Goal: Task Accomplishment & Management: Complete application form

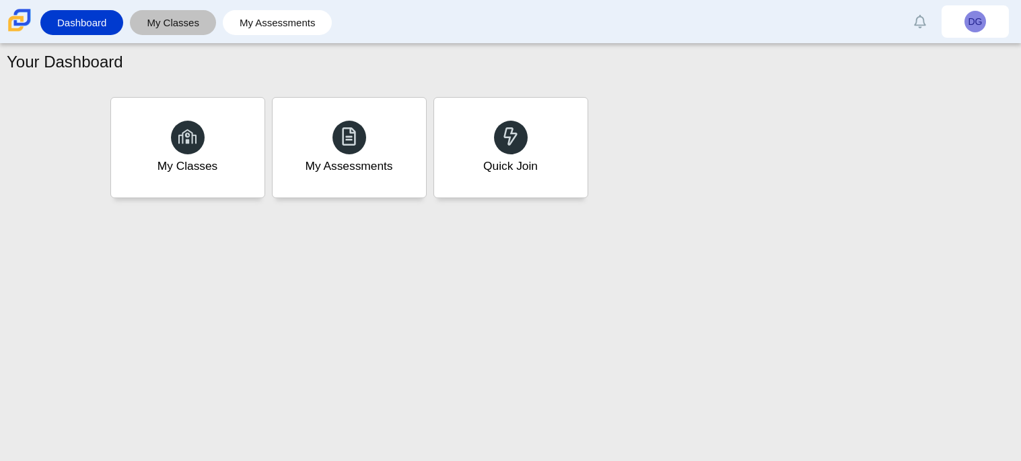
click at [204, 32] on link "My Classes" at bounding box center [173, 22] width 73 height 25
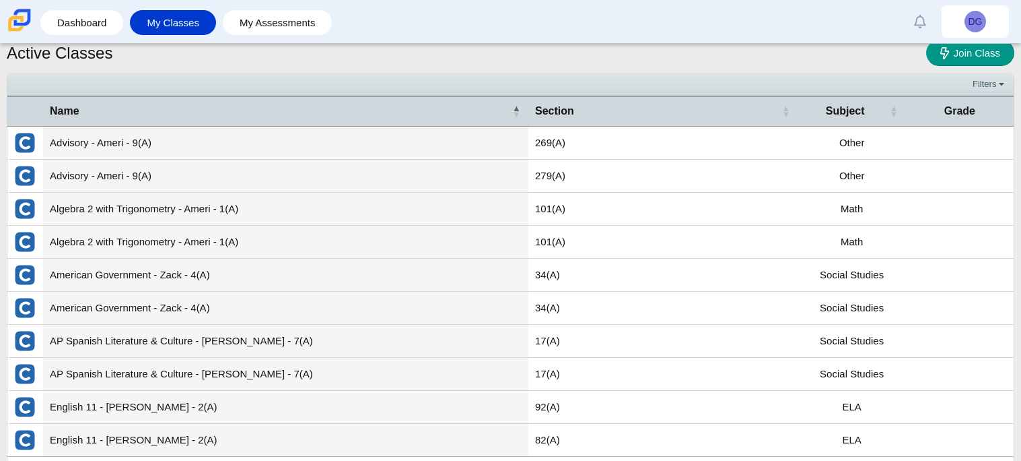
scroll to position [48, 0]
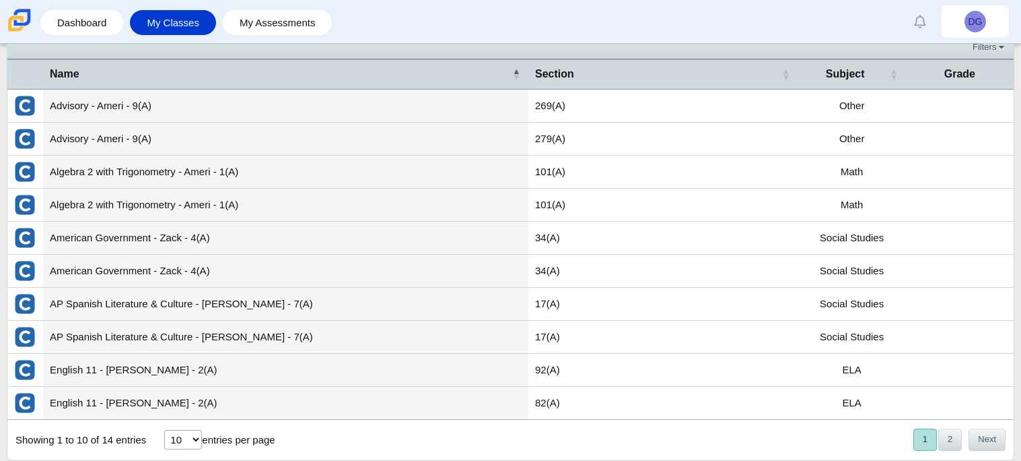
click at [182, 448] on select "10 25 50 100" at bounding box center [183, 440] width 38 height 20
click at [164, 430] on select "10 25 50 100" at bounding box center [183, 440] width 38 height 20
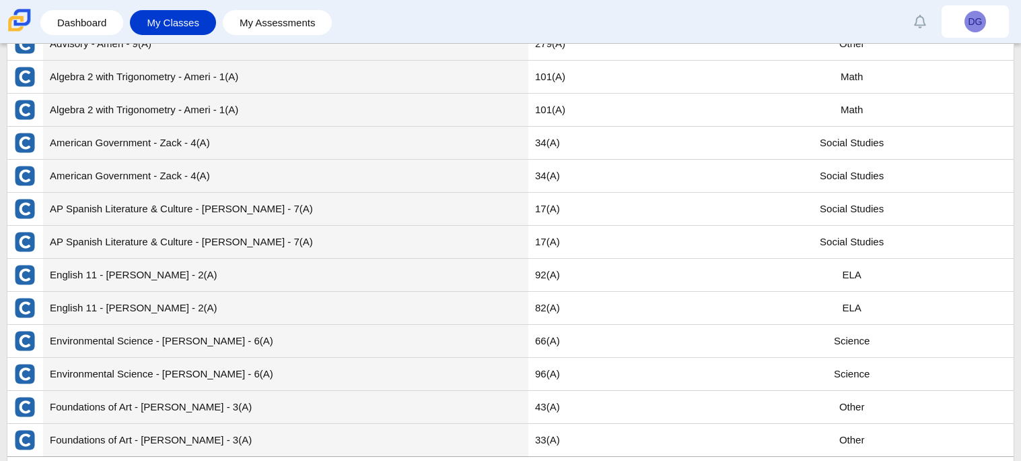
scroll to position [180, 0]
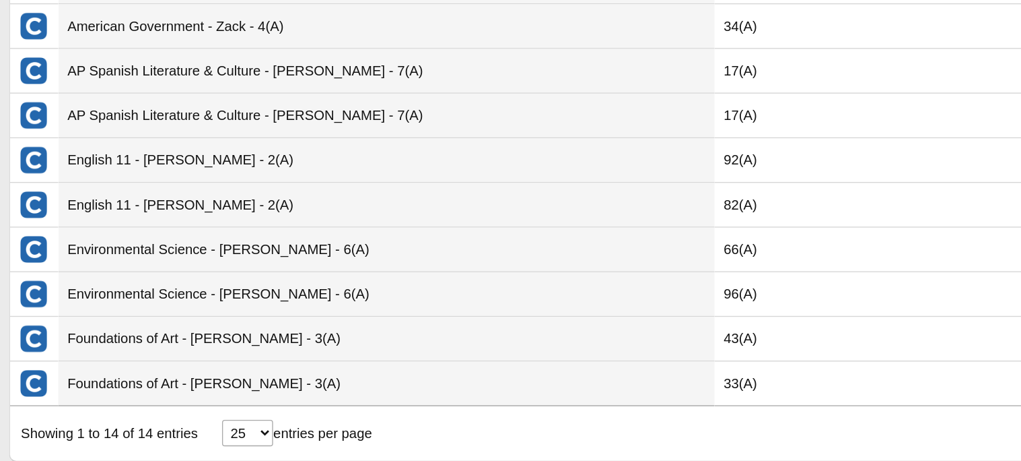
click at [190, 436] on select "10 25 50 100" at bounding box center [183, 440] width 38 height 20
select select "50"
click at [164, 430] on select "10 25 50 100" at bounding box center [183, 440] width 38 height 20
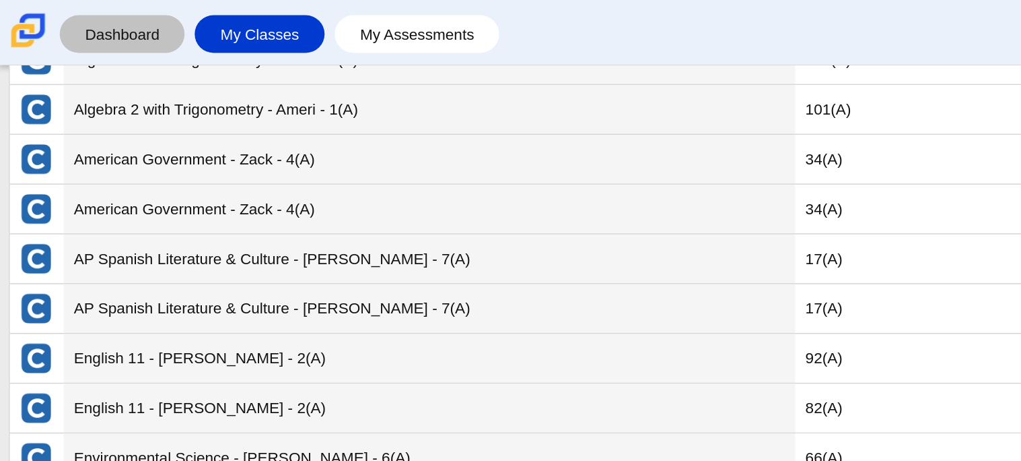
click at [61, 33] on link "Dashboard" at bounding box center [81, 22] width 69 height 25
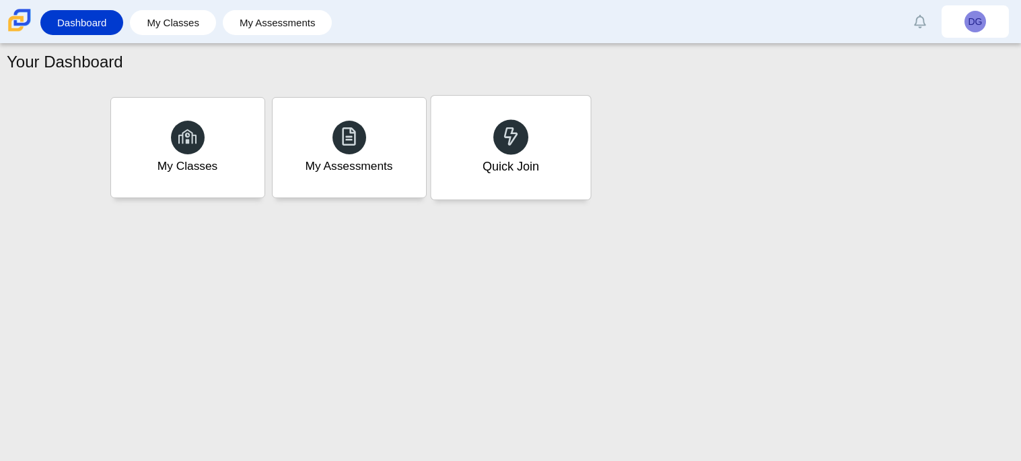
click at [576, 154] on div "Quick Join" at bounding box center [511, 148] width 160 height 104
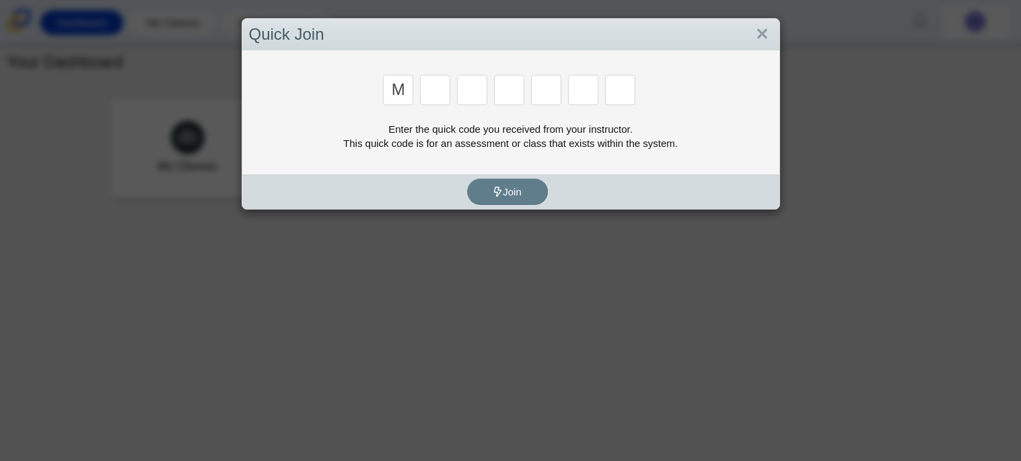
type input "m"
type input "7"
type input "e"
type input "3"
type input "e"
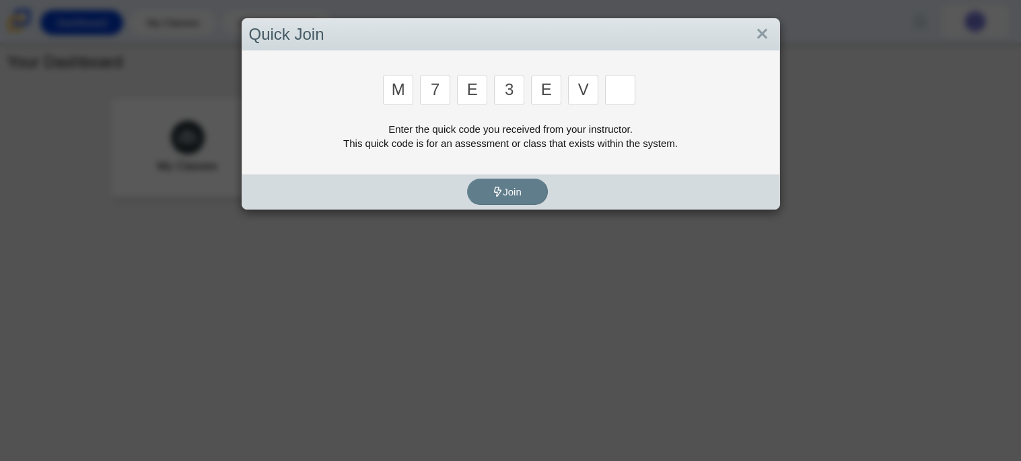
type input "v"
type input "w"
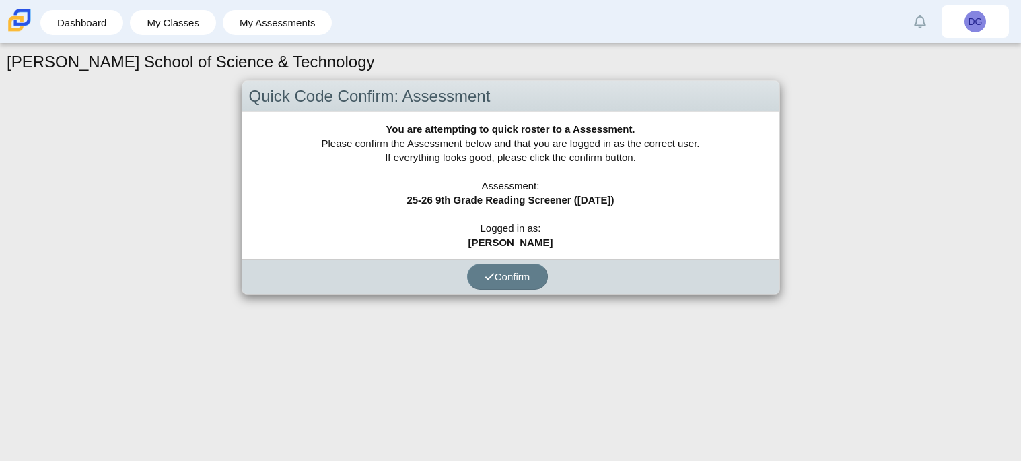
click at [287, 276] on div "Confirm" at bounding box center [507, 276] width 531 height 34
click at [496, 272] on span "Confirm" at bounding box center [508, 276] width 46 height 11
click at [519, 273] on span "Confirm" at bounding box center [508, 276] width 46 height 11
click at [484, 285] on button "Confirm" at bounding box center [507, 276] width 81 height 26
click at [529, 287] on button "Confirm" at bounding box center [507, 276] width 81 height 26
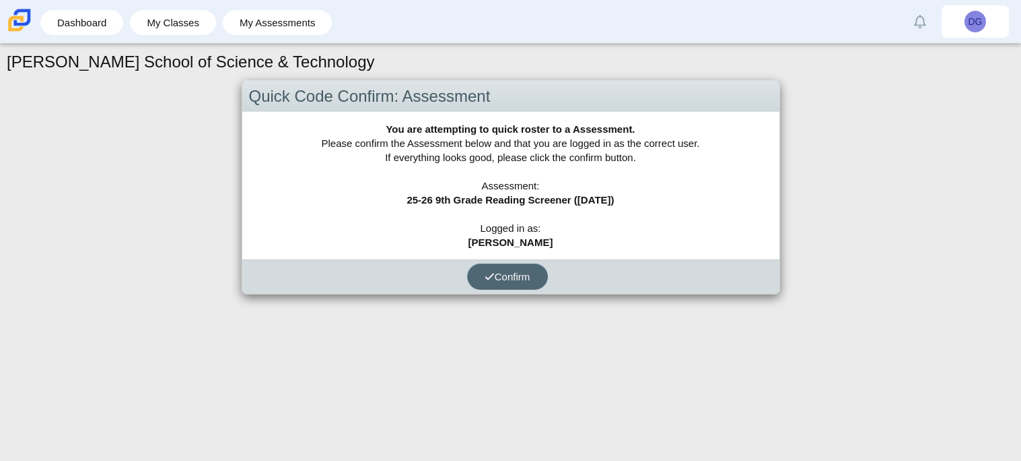
click at [480, 283] on button "Confirm" at bounding box center [507, 276] width 81 height 26
click at [498, 273] on span "Confirm" at bounding box center [508, 276] width 46 height 11
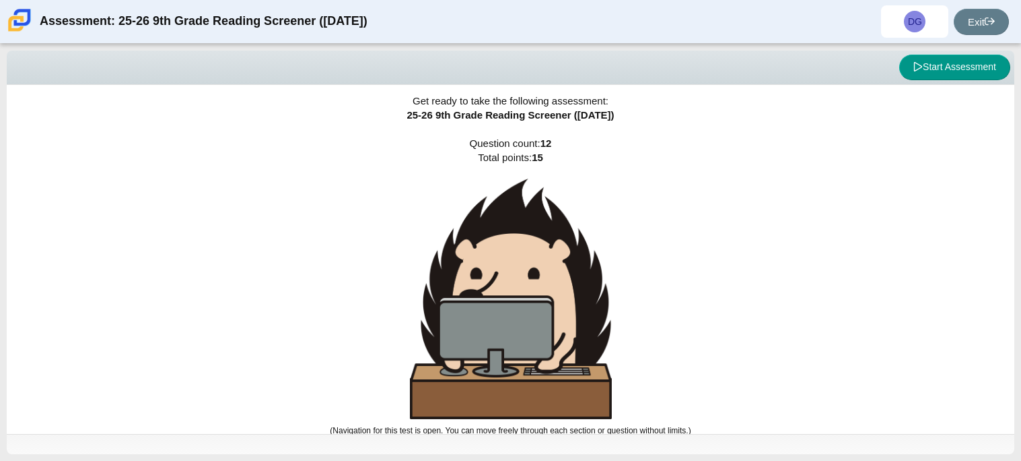
scroll to position [8, 0]
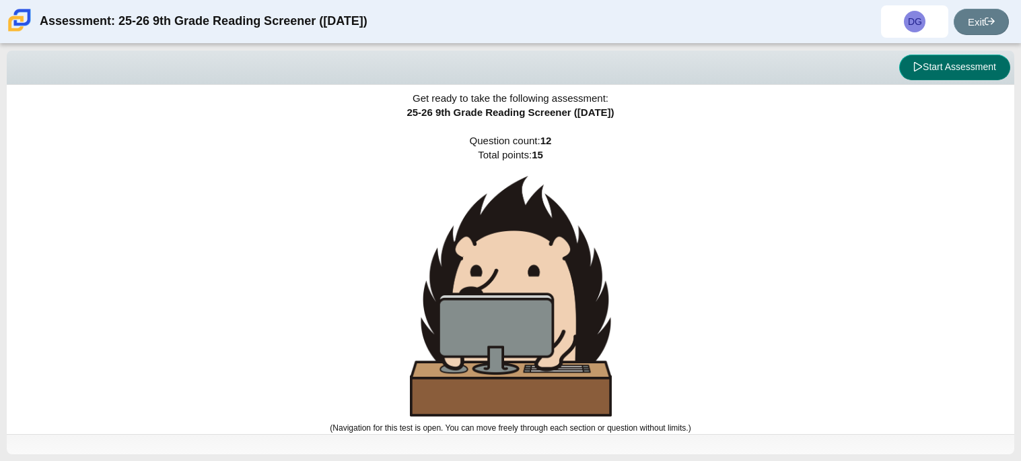
click at [935, 75] on button "Start Assessment" at bounding box center [955, 68] width 111 height 26
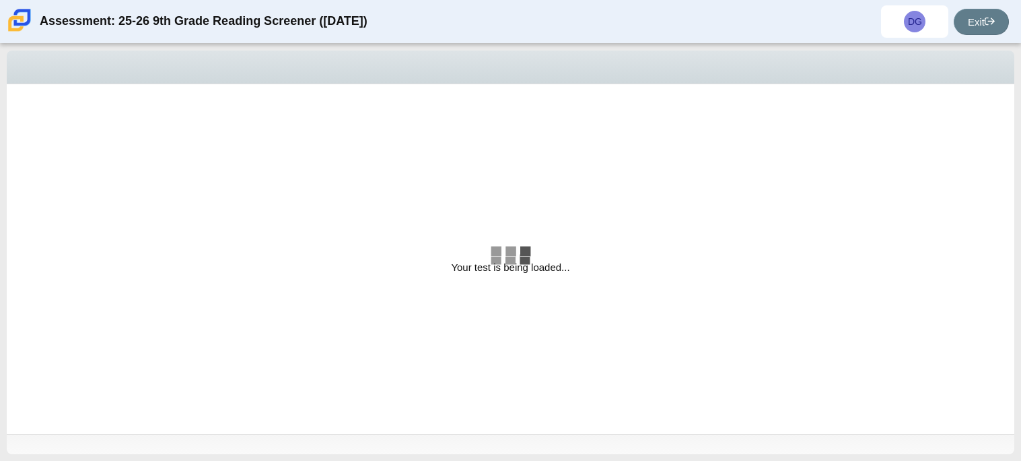
select select "ccc5b315-3c7c-471c-bf90-f22c8299c798"
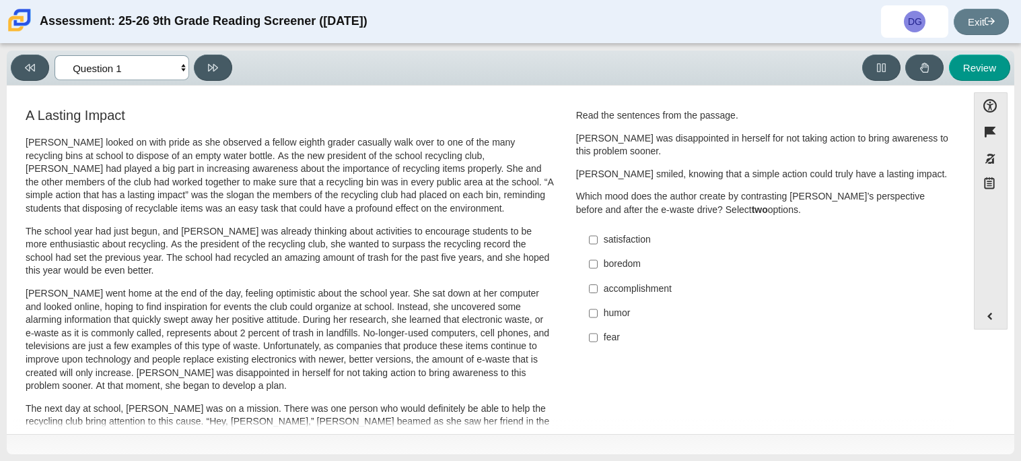
click at [180, 61] on select "Questions Question 1 Question 2 Question 3 Question 4 Question 5 Question 6 Que…" at bounding box center [122, 67] width 135 height 25
click at [131, 73] on select "Questions Question 1 Question 2 Question 3 Question 4 Question 5 Question 6 Que…" at bounding box center [122, 67] width 135 height 25
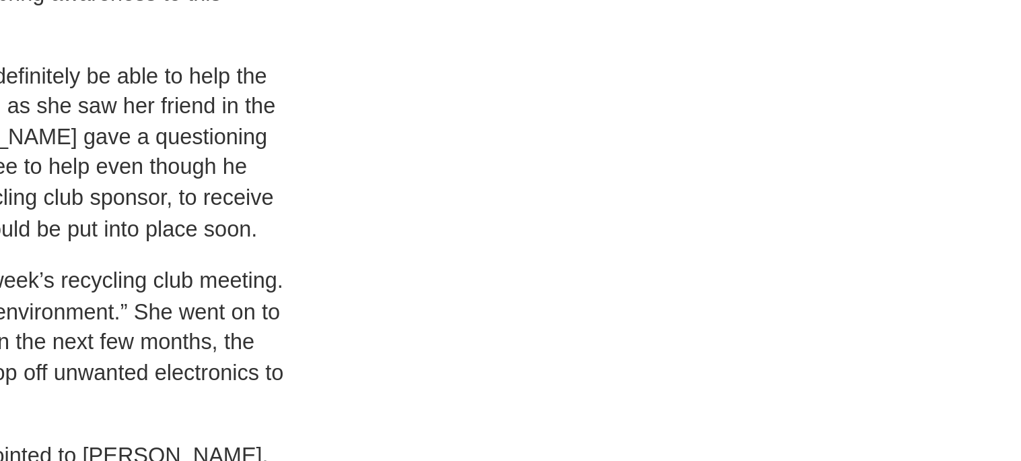
scroll to position [222, 0]
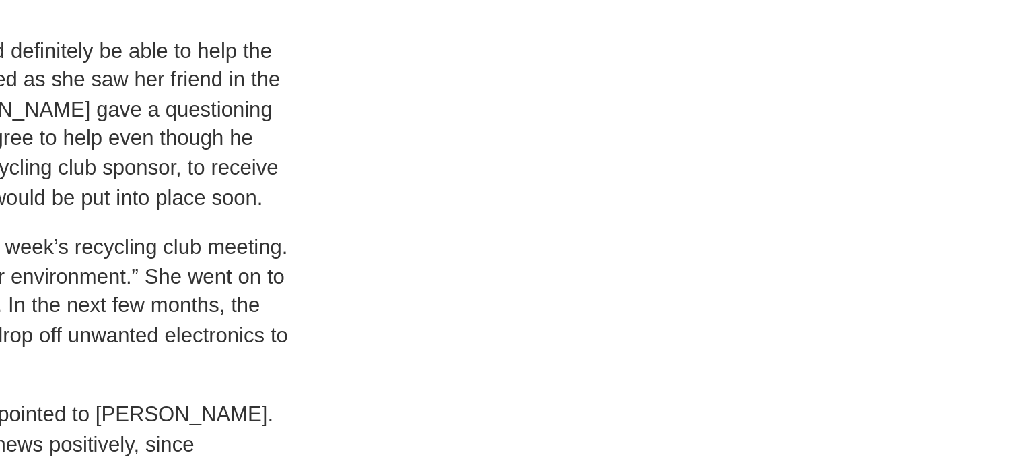
click at [679, 290] on div "A Lasting Impact Scarlett looked on with pride as she observed a fellow eighth …" at bounding box center [486, 263] width 947 height 759
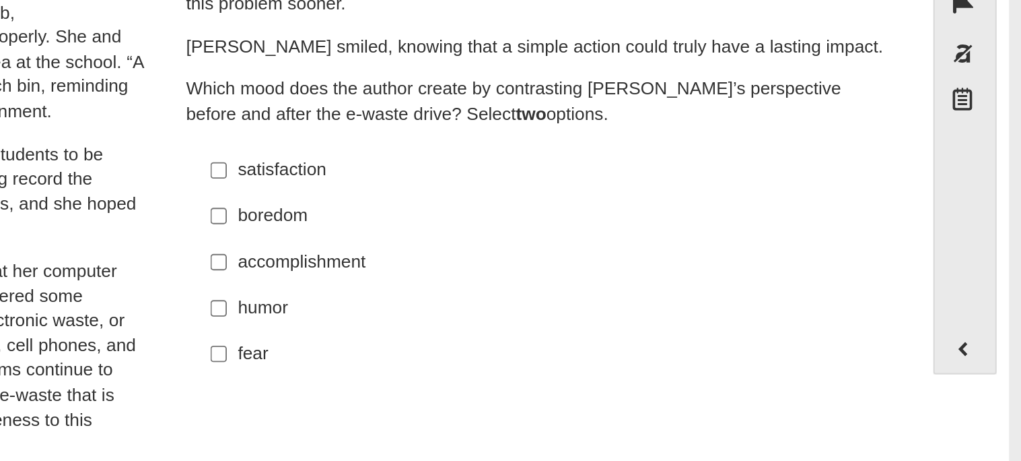
scroll to position [0, 0]
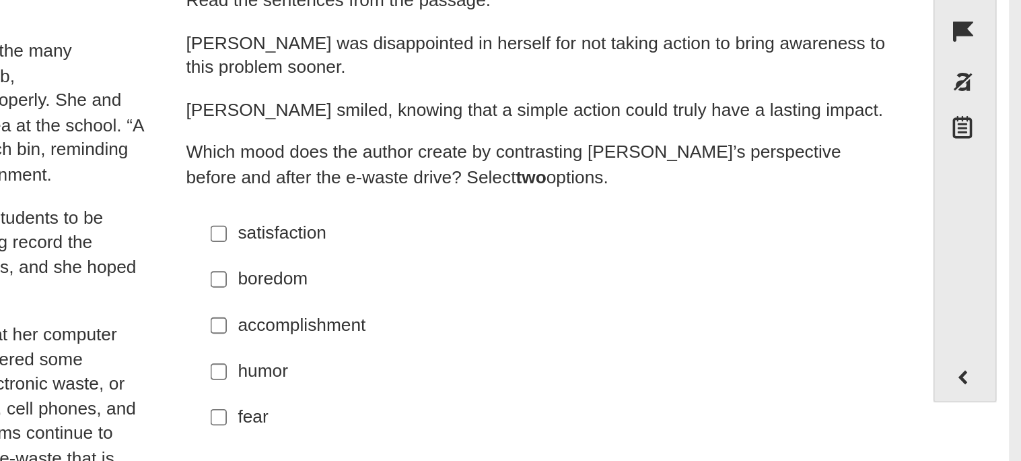
click at [597, 244] on label "satisfaction satisfaction" at bounding box center [765, 240] width 370 height 24
click at [597, 244] on input "satisfaction satisfaction" at bounding box center [593, 240] width 9 height 24
checkbox input "true"
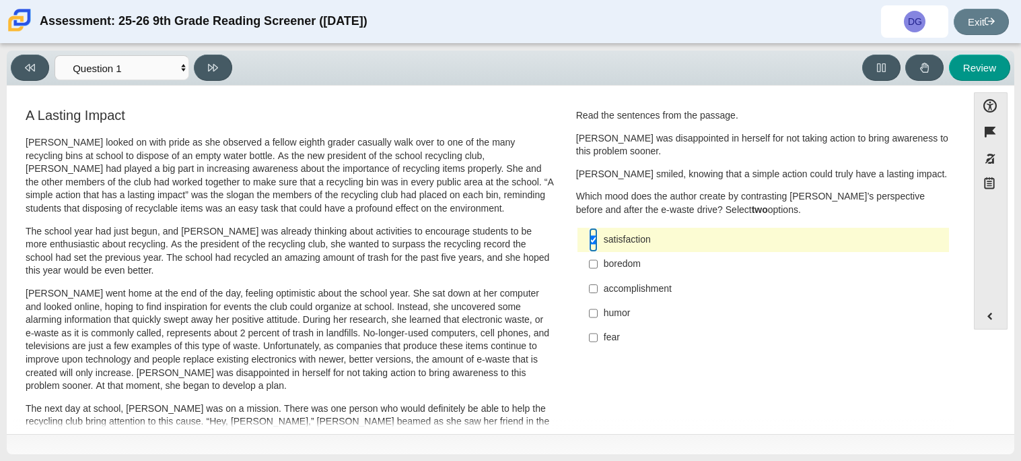
scroll to position [433, 0]
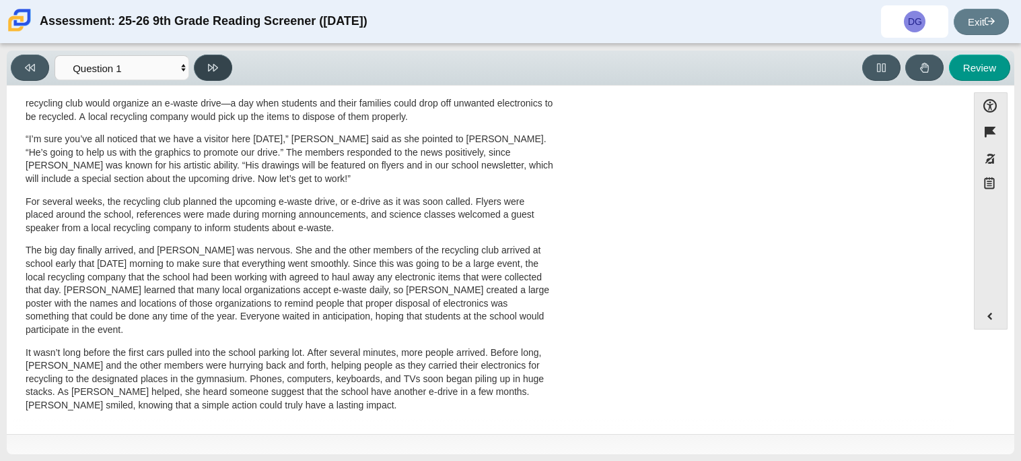
click at [198, 69] on button at bounding box center [213, 68] width 38 height 26
select select "0ff64528-ffd7-428d-b192-babfaadd44e8"
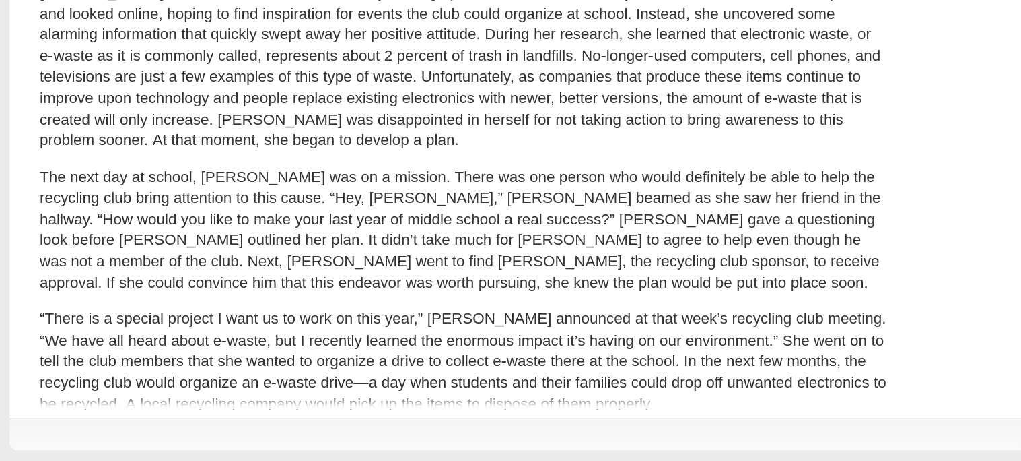
scroll to position [120, 0]
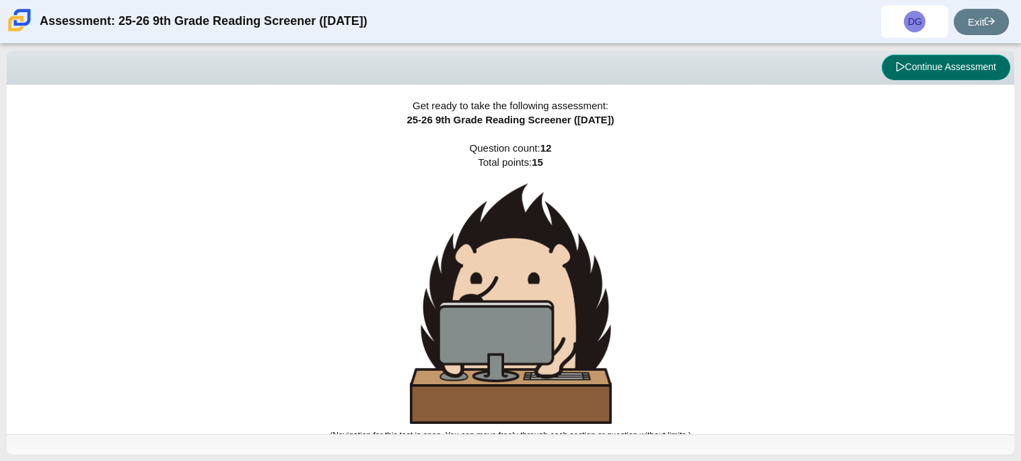
click at [896, 70] on icon at bounding box center [900, 66] width 9 height 9
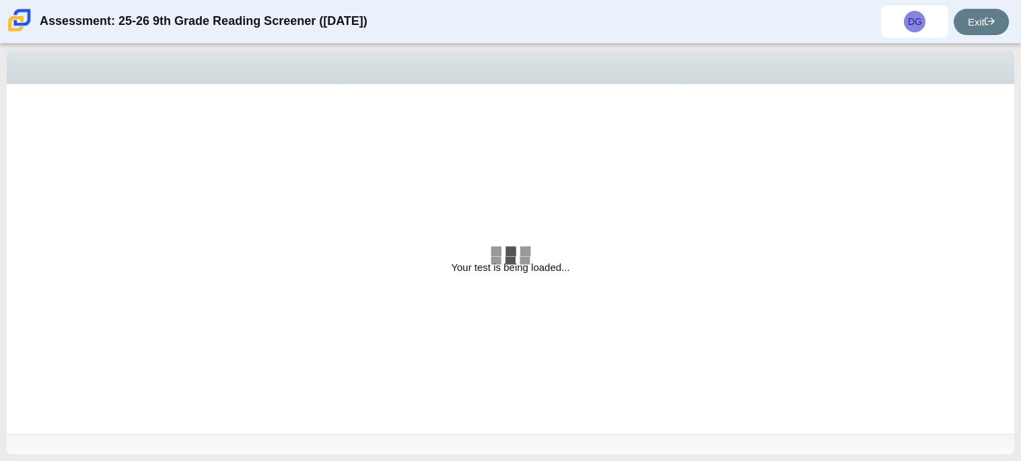
select select "0ff64528-ffd7-428d-b192-babfaadd44e8"
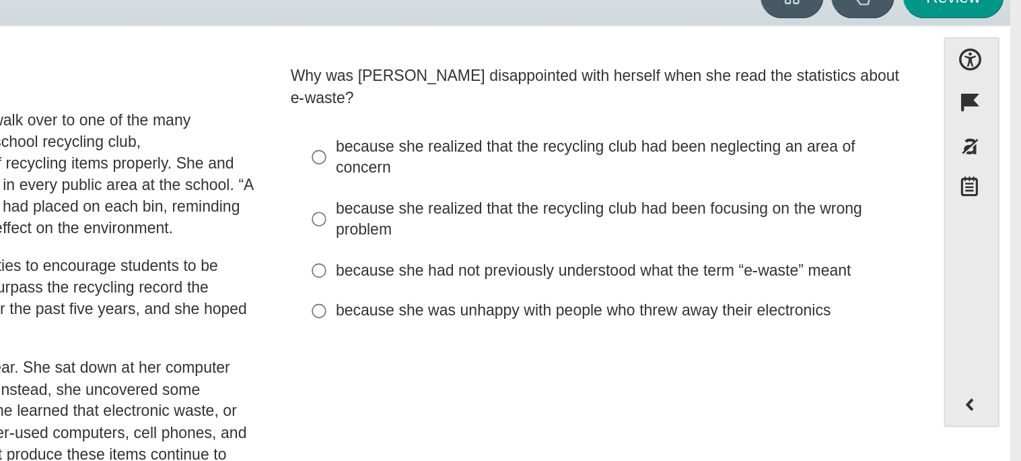
click at [615, 193] on div "because she realized that the recycling club had been focusing on the wrong pro…" at bounding box center [774, 203] width 340 height 26
click at [598, 193] on input "because she realized that the recycling club had been focusing on the wrong pro…" at bounding box center [593, 203] width 9 height 38
radio input "true"
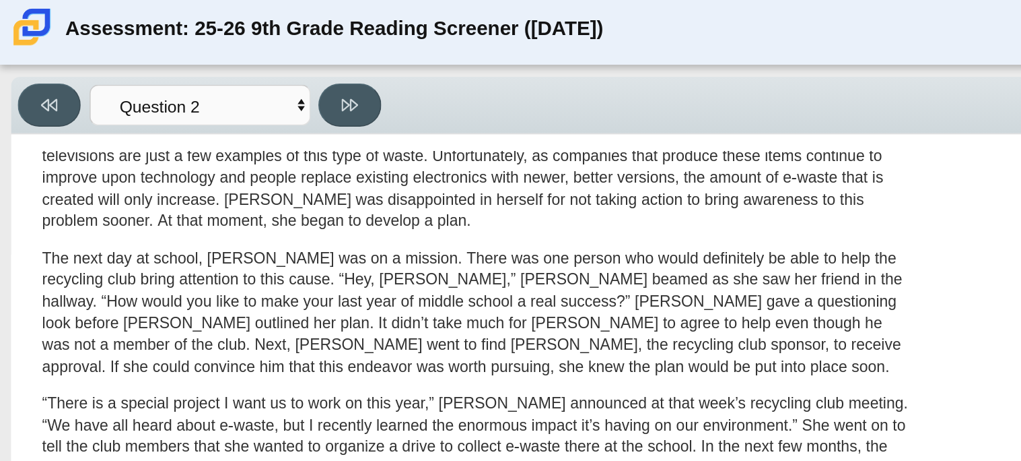
scroll to position [248, 0]
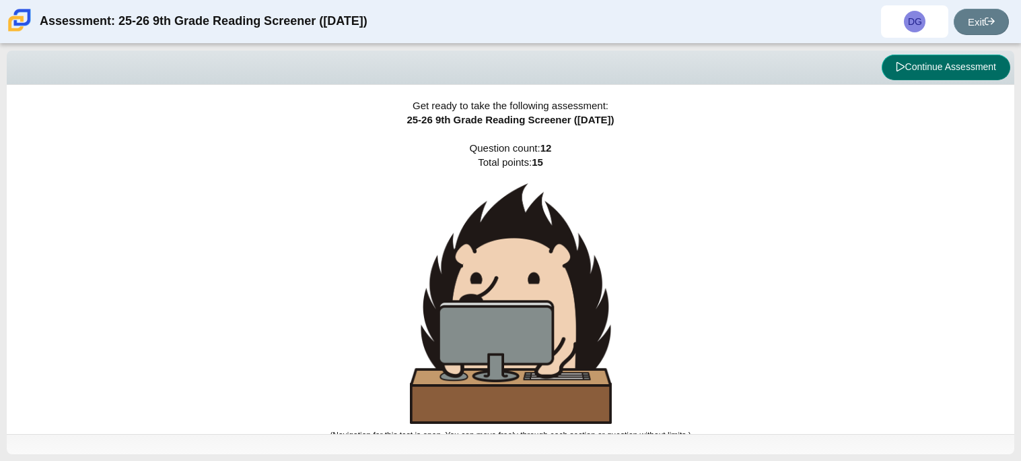
click at [905, 77] on button "Continue Assessment" at bounding box center [946, 68] width 129 height 26
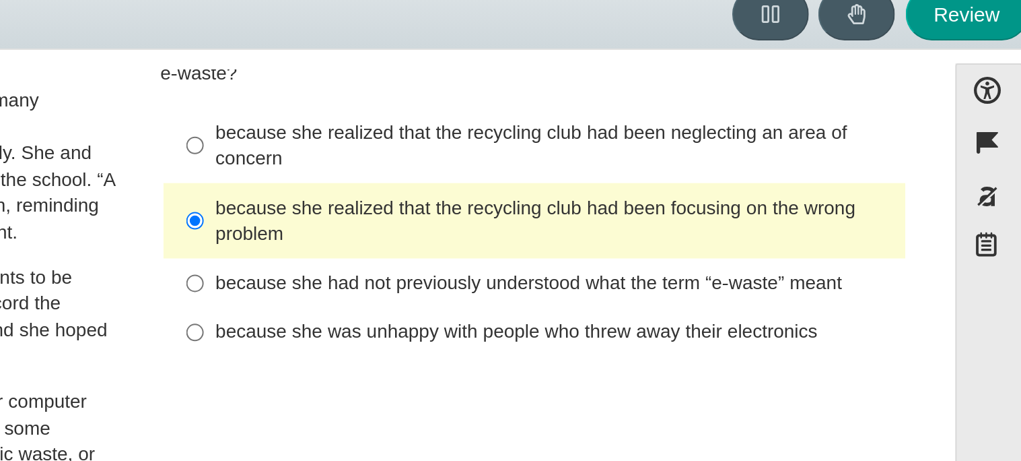
scroll to position [35, 0]
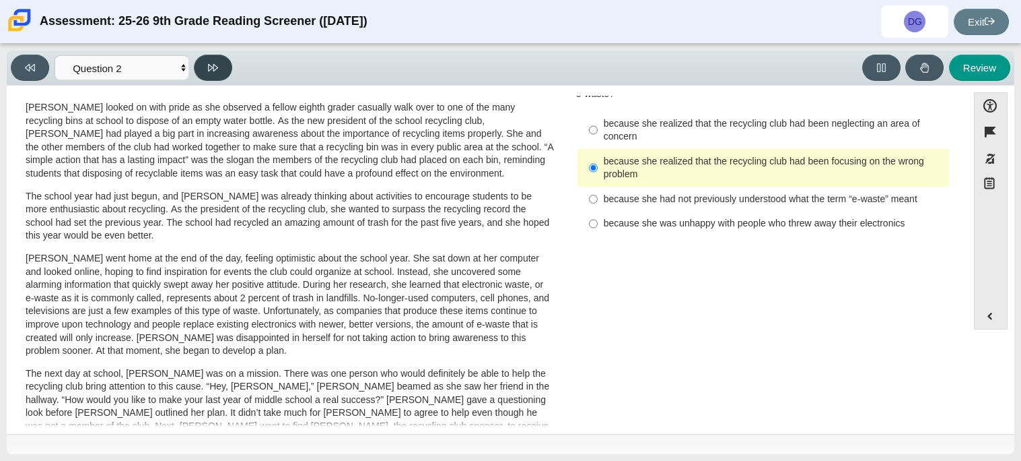
click at [215, 57] on button at bounding box center [213, 68] width 38 height 26
select select "7ce3d843-6974-4858-901c-1ff39630e843"
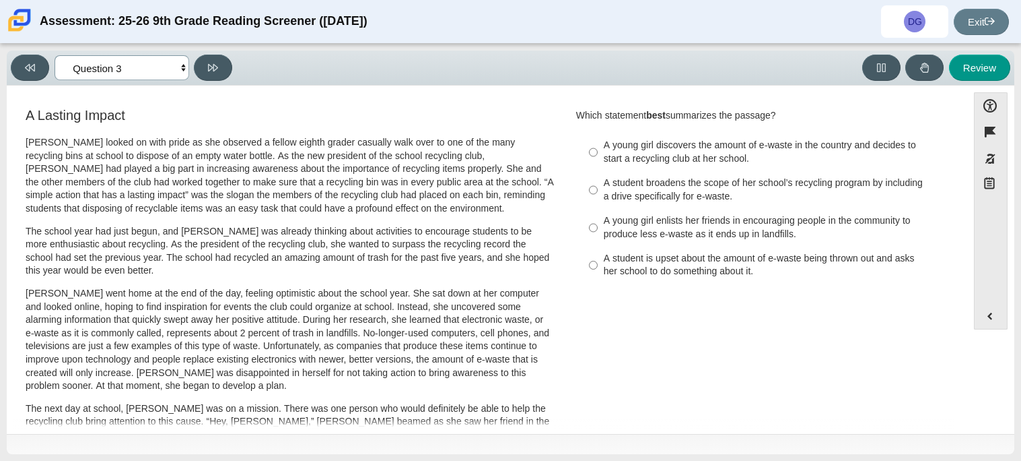
click at [145, 69] on select "Questions Question 1 Question 2 Question 3 Question 4 Question 5 Question 6 Que…" at bounding box center [122, 67] width 135 height 25
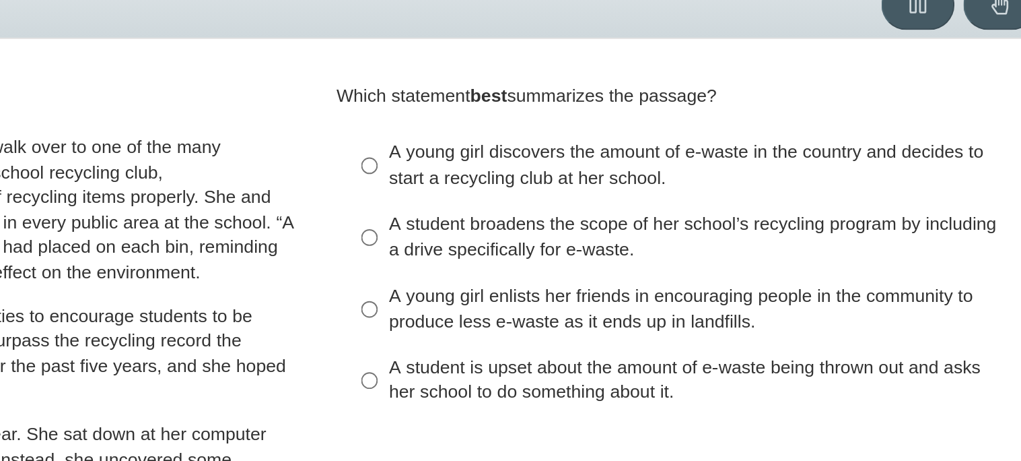
click at [739, 148] on div "A young girl discovers the amount of e-waste in the country and decides to star…" at bounding box center [774, 152] width 340 height 26
click at [598, 148] on input "A young girl discovers the amount of e-waste in the country and decides to star…" at bounding box center [593, 152] width 9 height 38
radio input "true"
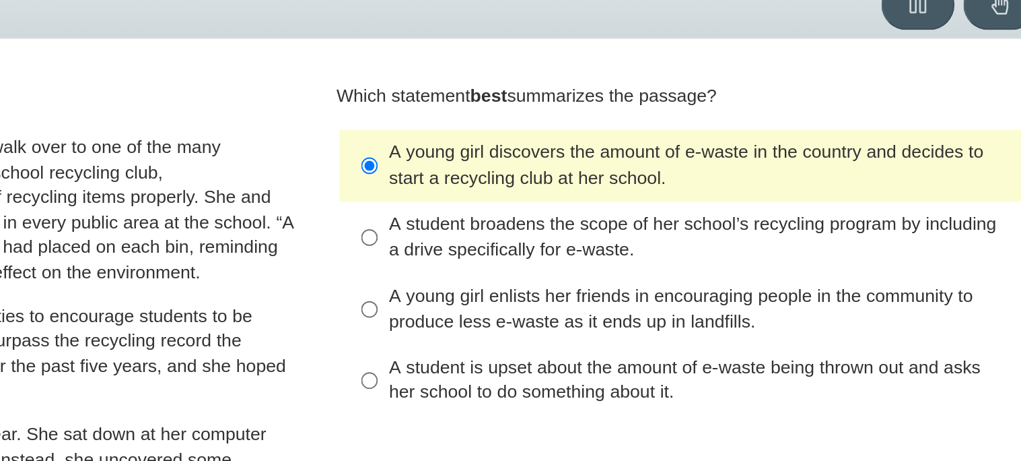
click at [679, 191] on div "A student broadens the scope of her school’s recycling program by including a d…" at bounding box center [774, 189] width 340 height 26
click at [598, 191] on input "A student broadens the scope of her school’s recycling program by including a d…" at bounding box center [593, 190] width 9 height 38
radio input "true"
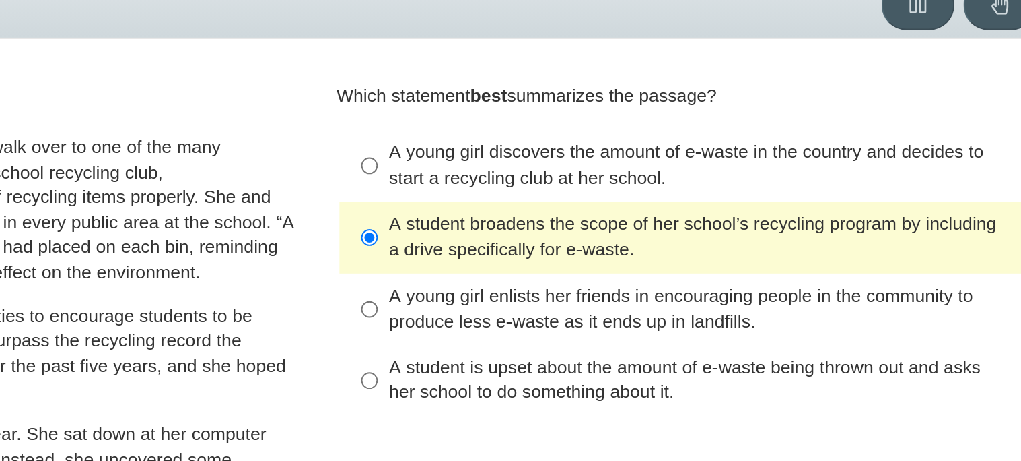
click at [626, 236] on div "A young girl enlists her friends in encouraging people in the community to prod…" at bounding box center [774, 227] width 340 height 26
click at [598, 236] on input "A young girl enlists her friends in encouraging people in the community to prod…" at bounding box center [593, 228] width 9 height 38
radio input "true"
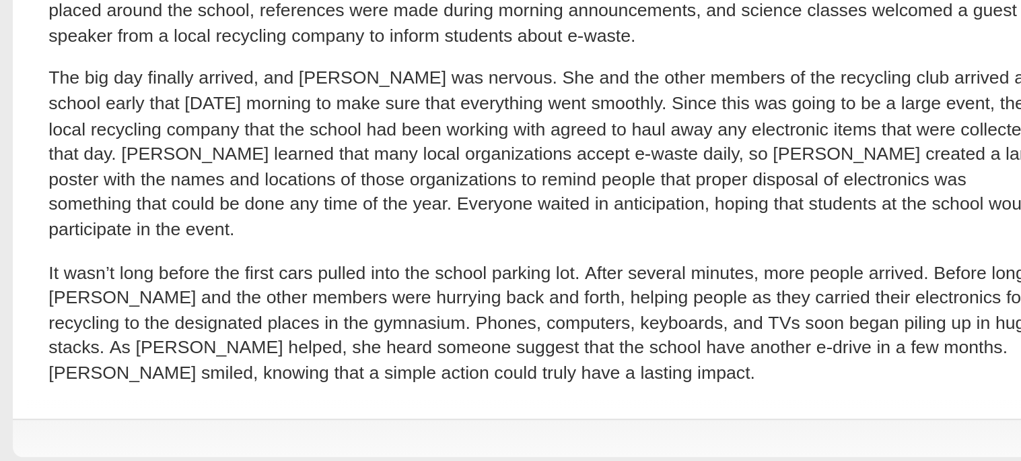
scroll to position [430, 0]
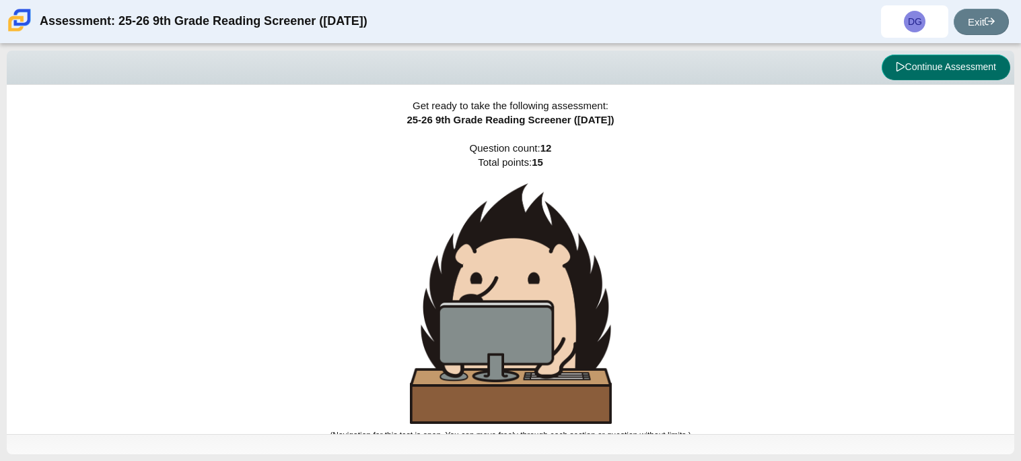
click at [922, 73] on button "Continue Assessment" at bounding box center [946, 68] width 129 height 26
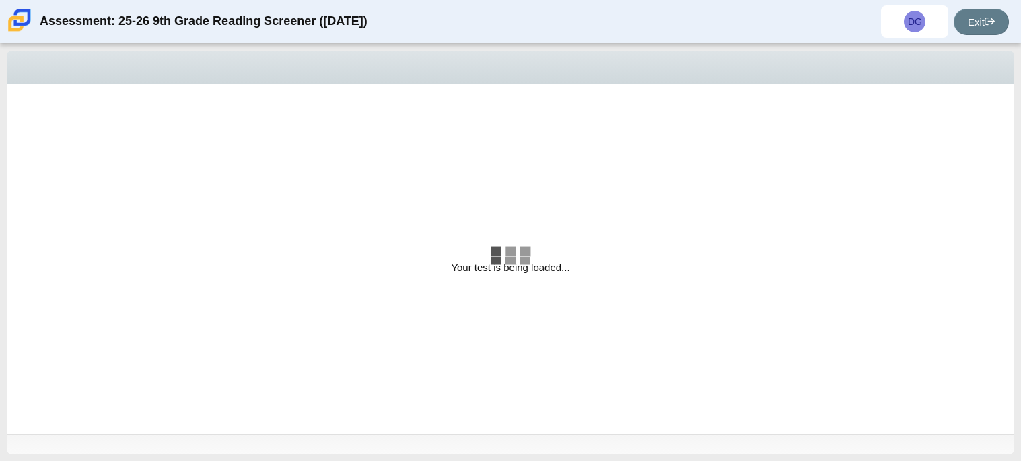
select select "7ce3d843-6974-4858-901c-1ff39630e843"
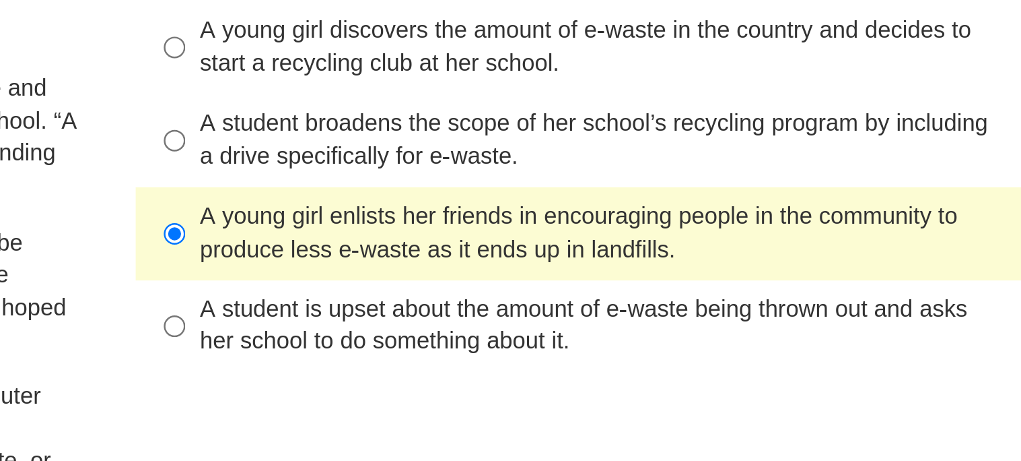
click at [791, 190] on div "A student broadens the scope of her school’s recycling program by including a d…" at bounding box center [774, 189] width 340 height 26
click at [598, 190] on input "A student broadens the scope of her school’s recycling program by including a d…" at bounding box center [593, 190] width 9 height 38
radio input "true"
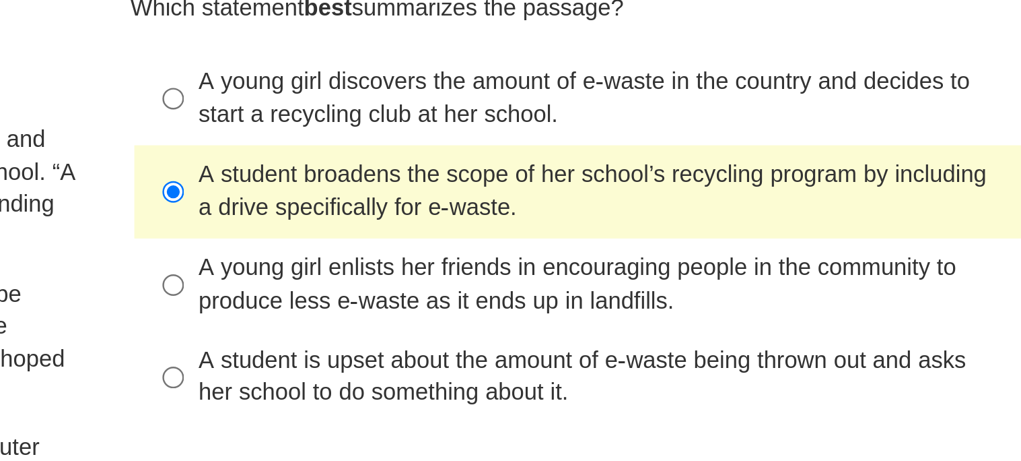
click at [751, 154] on div "A young girl discovers the amount of e-waste in the country and decides to star…" at bounding box center [774, 152] width 340 height 26
click at [598, 154] on input "A young girl discovers the amount of e-waste in the country and decides to star…" at bounding box center [593, 152] width 9 height 38
radio input "true"
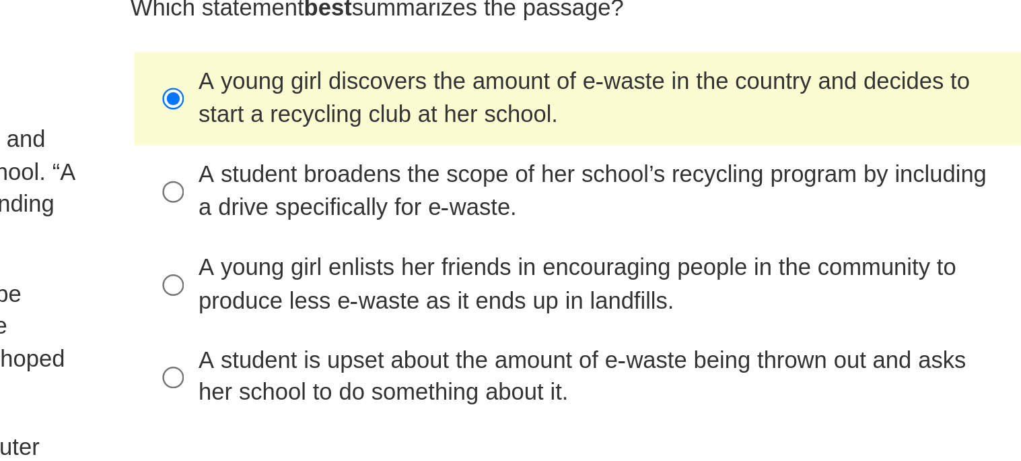
click at [711, 228] on div "A young girl enlists her friends in encouraging people in the community to prod…" at bounding box center [774, 227] width 340 height 26
click at [598, 228] on input "A young girl enlists her friends in encouraging people in the community to prod…" at bounding box center [593, 228] width 9 height 38
radio input "true"
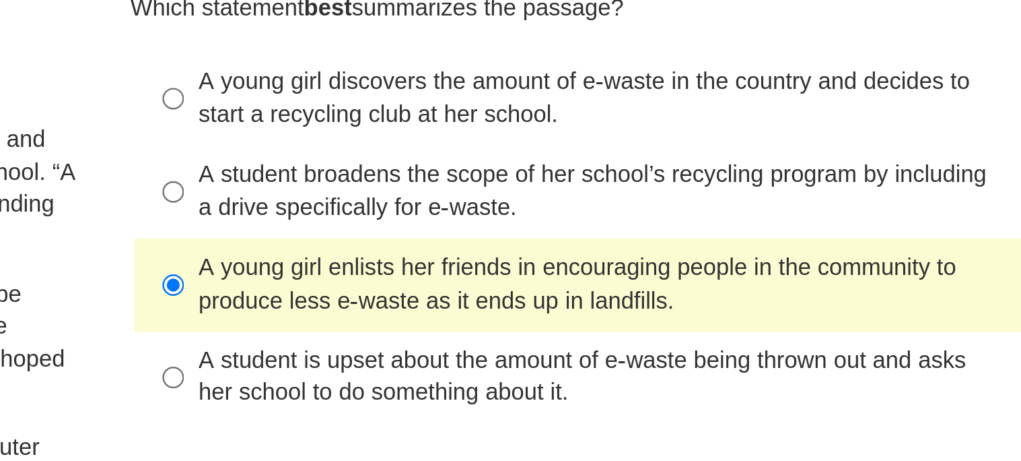
click at [683, 187] on div "A student broadens the scope of her school’s recycling program by including a d…" at bounding box center [774, 189] width 340 height 26
click at [598, 187] on input "A student broadens the scope of her school’s recycling program by including a d…" at bounding box center [593, 190] width 9 height 38
radio input "true"
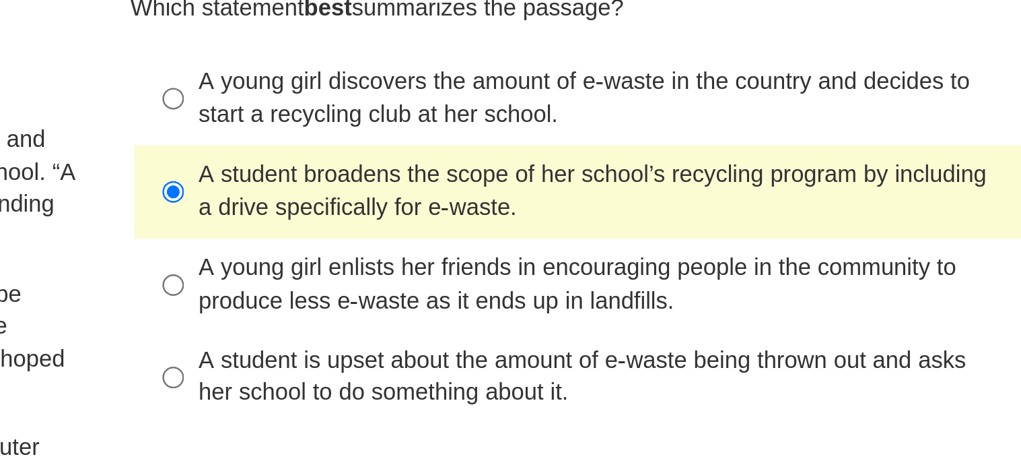
click at [664, 230] on div "A young girl enlists her friends in encouraging people in the community to prod…" at bounding box center [774, 227] width 340 height 26
click at [598, 230] on input "A young girl enlists her friends in encouraging people in the community to prod…" at bounding box center [593, 228] width 9 height 38
radio input "true"
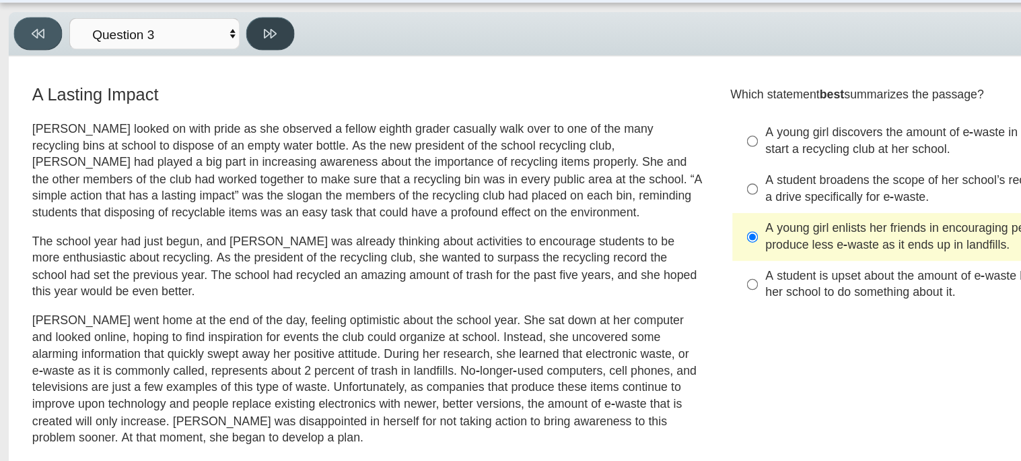
click at [205, 56] on button at bounding box center [213, 68] width 38 height 26
select select "ca9ea0f1-49c5-4bd1-83b0-472c18652b42"
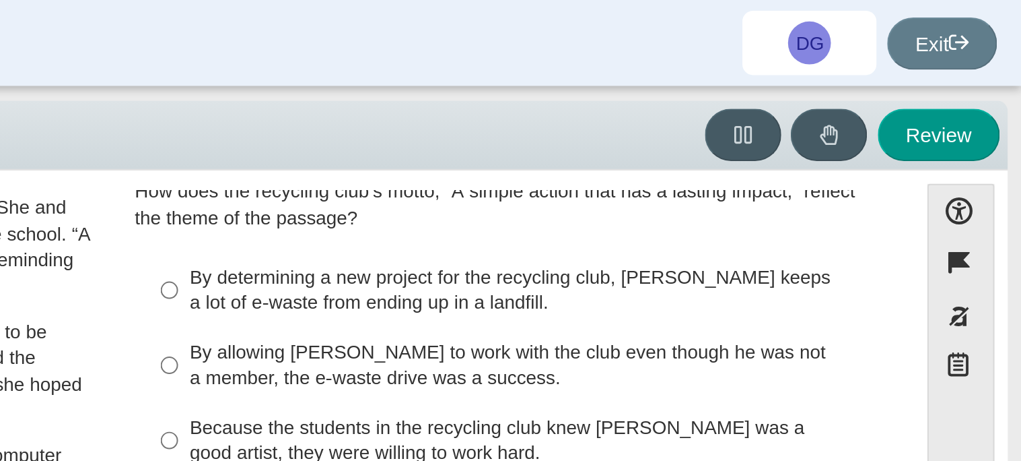
scroll to position [65, 0]
click at [736, 148] on div "By determining a new project for the recycling club, Scarlett keeps a lot of e-…" at bounding box center [774, 145] width 340 height 26
click at [598, 148] on input "By determining a new project for the recycling club, Scarlett keeps a lot of e-…" at bounding box center [593, 145] width 9 height 38
radio input "true"
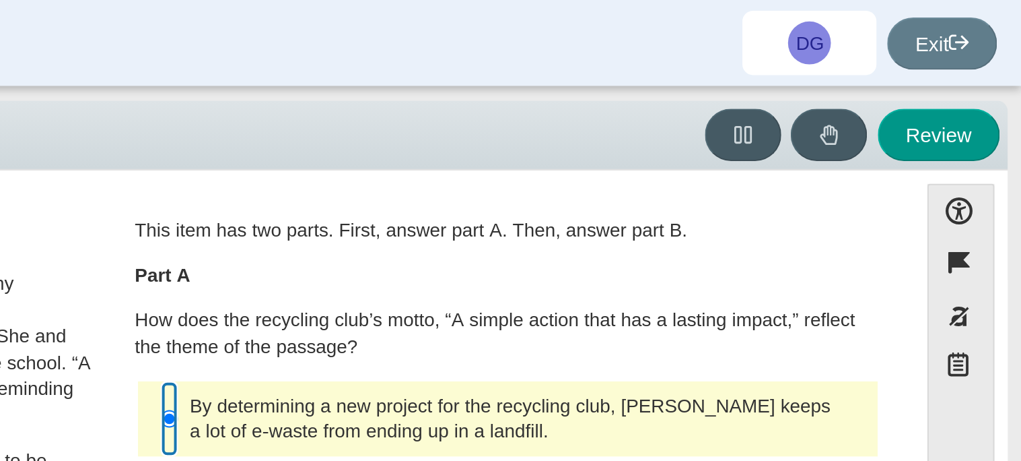
scroll to position [0, 0]
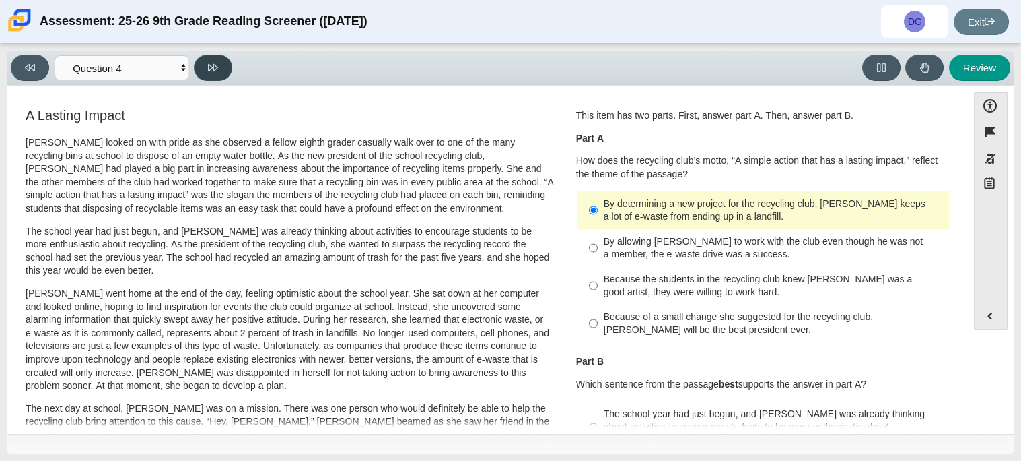
click at [217, 60] on button at bounding box center [213, 68] width 38 height 26
select select "e41f1a79-e29f-4095-8030-a53364015bed"
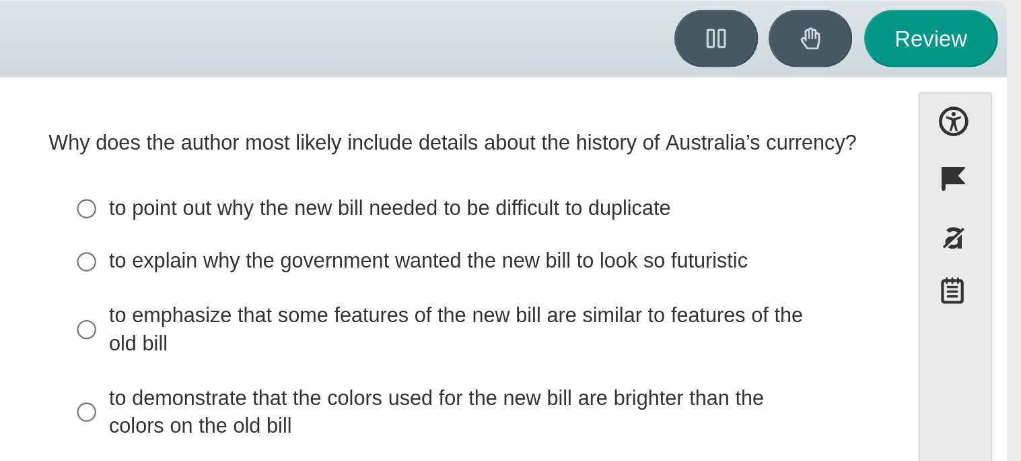
click at [638, 198] on div "to emphasize that some features of the new bill are similar to features of the …" at bounding box center [774, 201] width 340 height 26
click at [598, 198] on input "to emphasize that some features of the new bill are similar to features of the …" at bounding box center [593, 201] width 9 height 38
radio input "true"
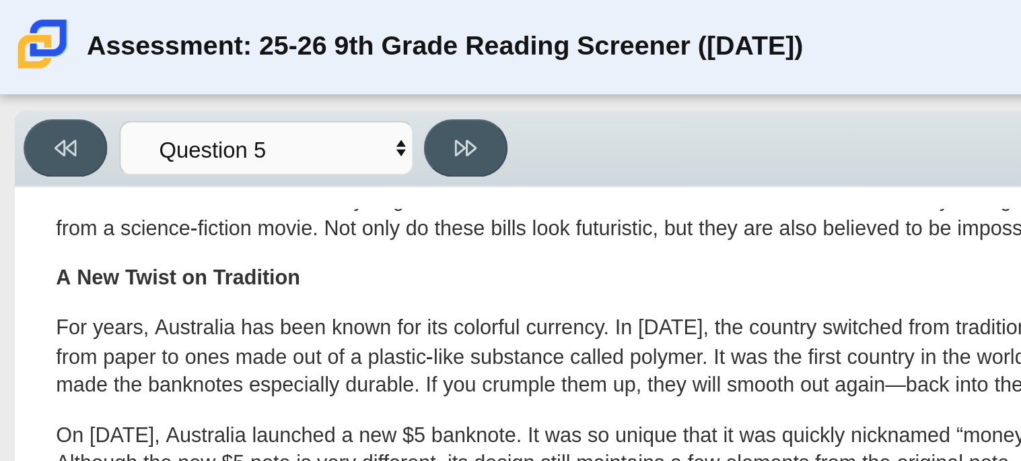
scroll to position [108, 0]
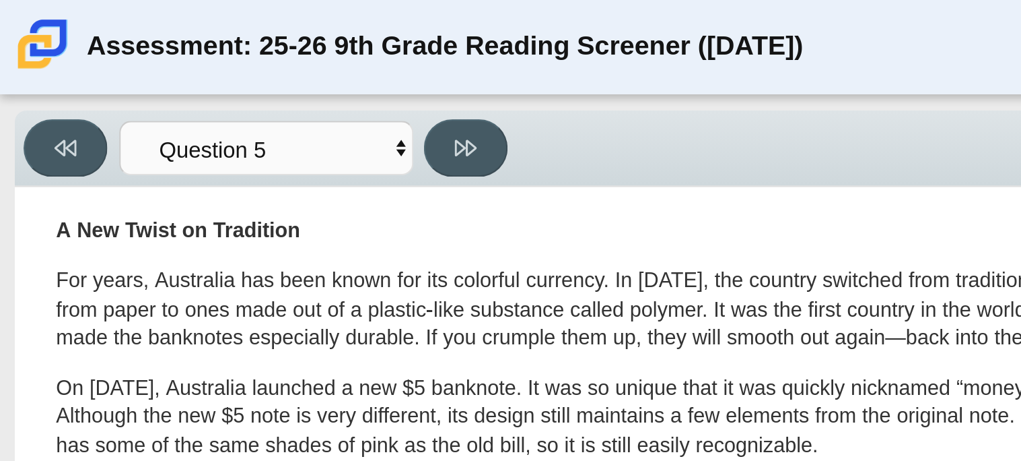
click at [148, 137] on p "For years, Australia has been known for its colorful currency. In 1988, the cou…" at bounding box center [290, 142] width 529 height 40
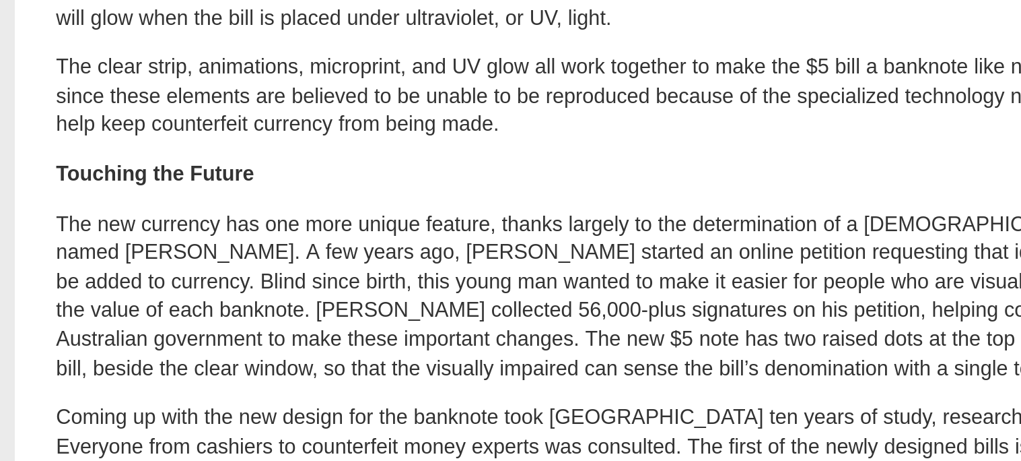
scroll to position [463, 0]
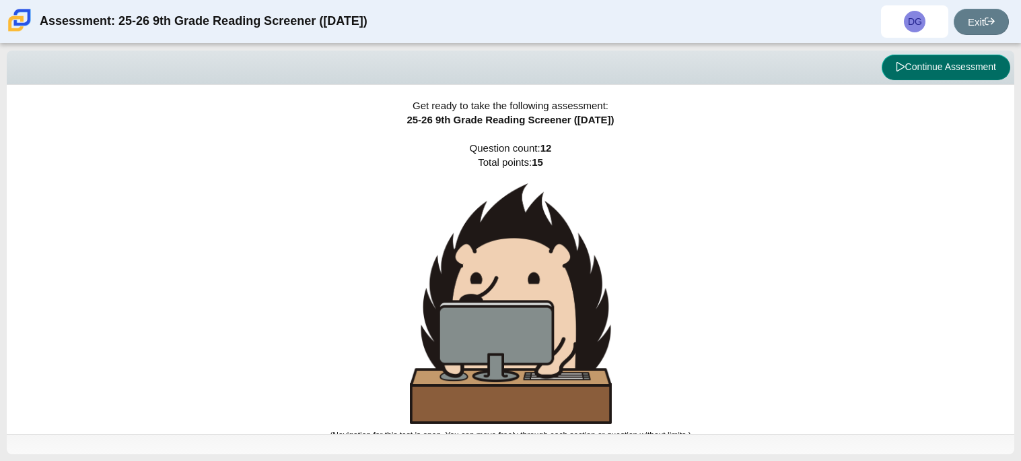
click at [907, 69] on button "Continue Assessment" at bounding box center [946, 68] width 129 height 26
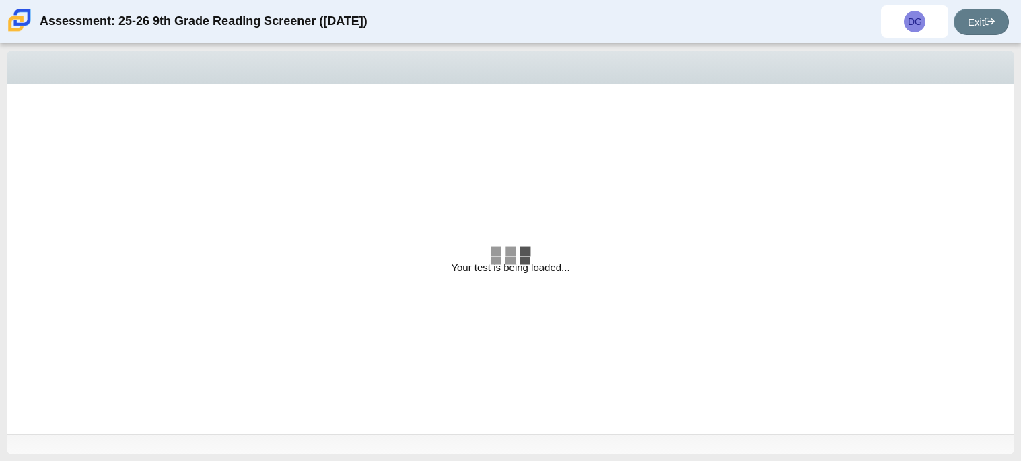
select select "e41f1a79-e29f-4095-8030-a53364015bed"
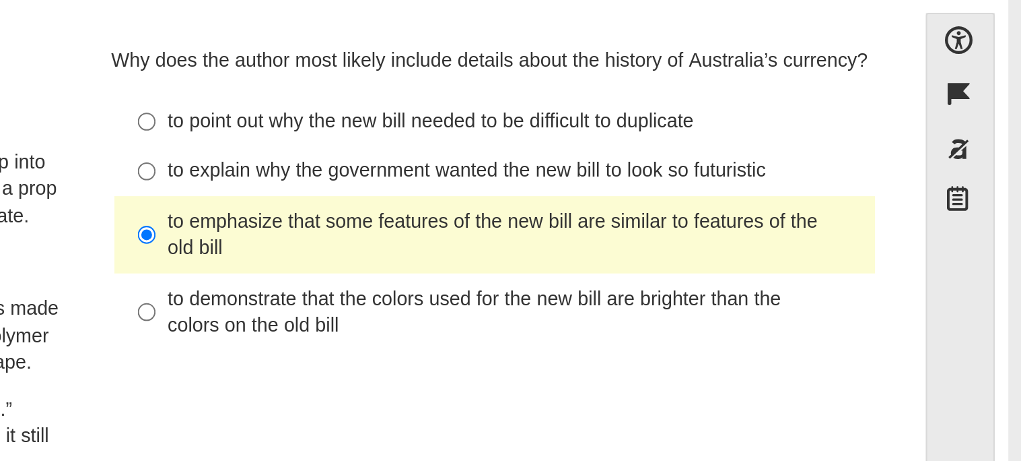
click at [634, 158] on label "to explain why the government wanted the new bill to look so futuristic to expl…" at bounding box center [765, 170] width 370 height 24
click at [598, 158] on input "to explain why the government wanted the new bill to look so futuristic to expl…" at bounding box center [593, 170] width 9 height 24
radio input "true"
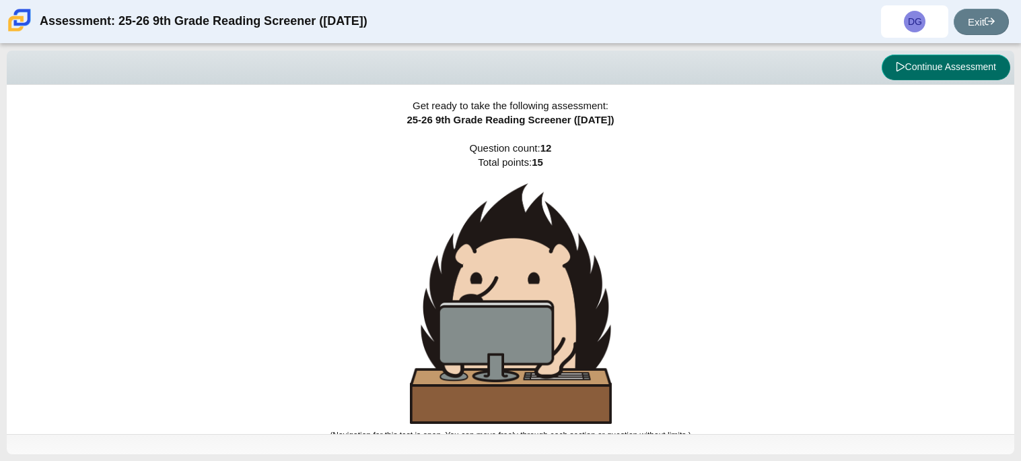
click at [902, 79] on button "Continue Assessment" at bounding box center [946, 68] width 129 height 26
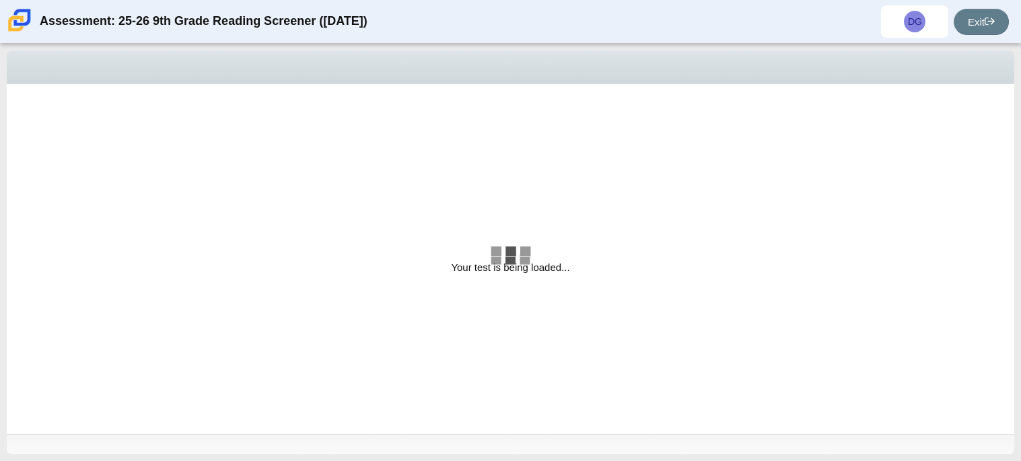
select select "e41f1a79-e29f-4095-8030-a53364015bed"
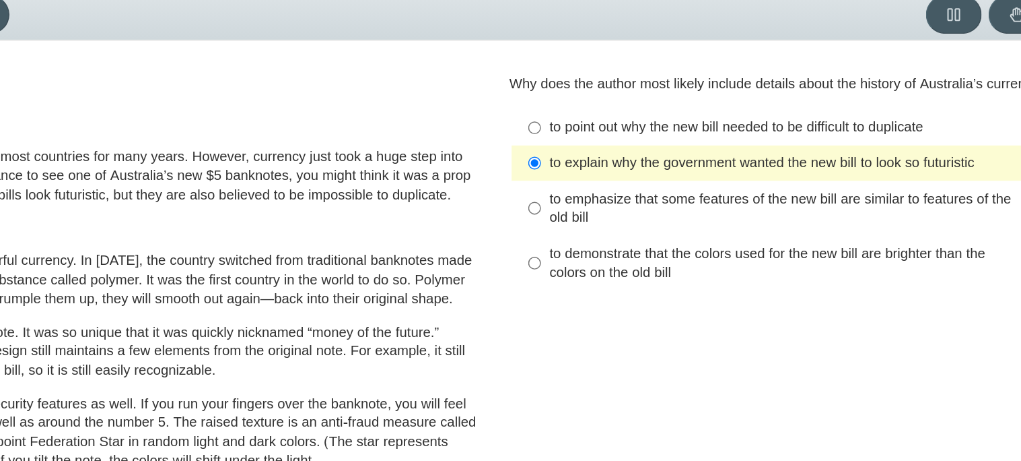
click at [656, 203] on div "to emphasize that some features of the new bill are similar to features of the …" at bounding box center [774, 201] width 340 height 26
click at [598, 203] on input "to emphasize that some features of the new bill are similar to features of the …" at bounding box center [593, 201] width 9 height 38
radio input "true"
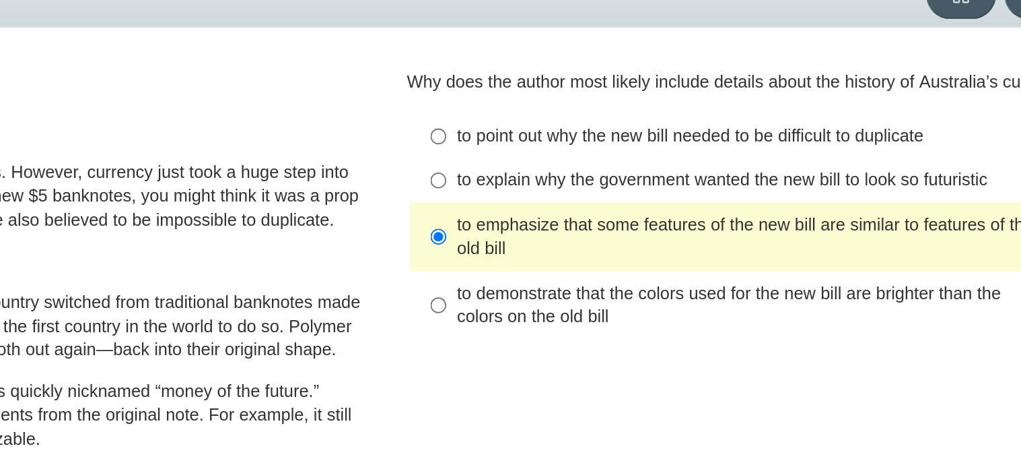
click at [665, 151] on div "to point out why the new bill needed to be difficult to duplicate" at bounding box center [774, 145] width 340 height 13
click at [598, 151] on input "to point out why the new bill needed to be difficult to duplicate to point out …" at bounding box center [593, 145] width 9 height 24
radio input "true"
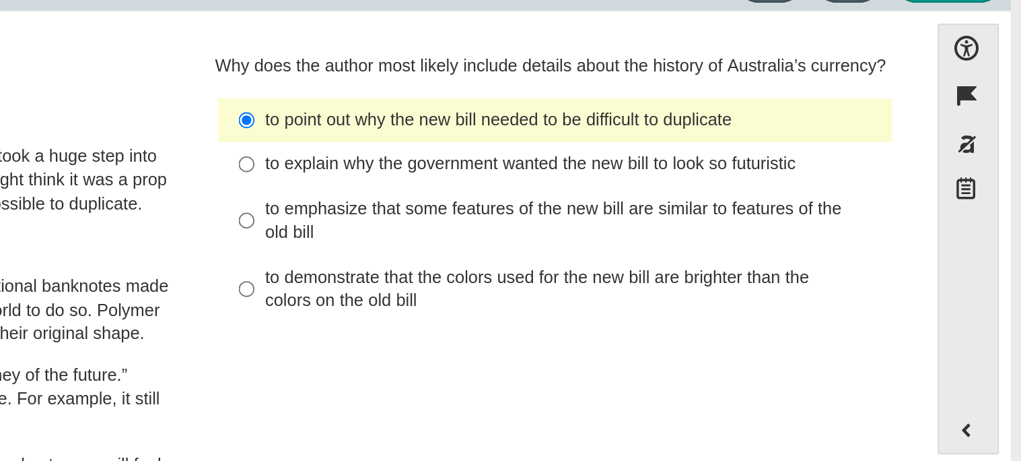
click at [654, 192] on div "to emphasize that some features of the new bill are similar to features of the …" at bounding box center [774, 201] width 340 height 26
click at [598, 192] on input "to emphasize that some features of the new bill are similar to features of the …" at bounding box center [593, 201] width 9 height 38
radio input "true"
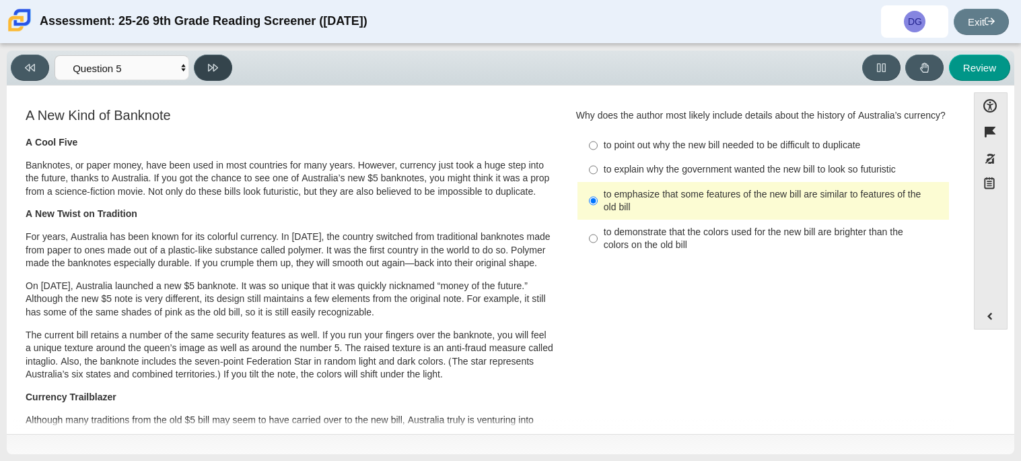
click at [205, 58] on button at bounding box center [213, 68] width 38 height 26
select select "69146e31-7b3d-4a3e-9ce6-f30c24342ae0"
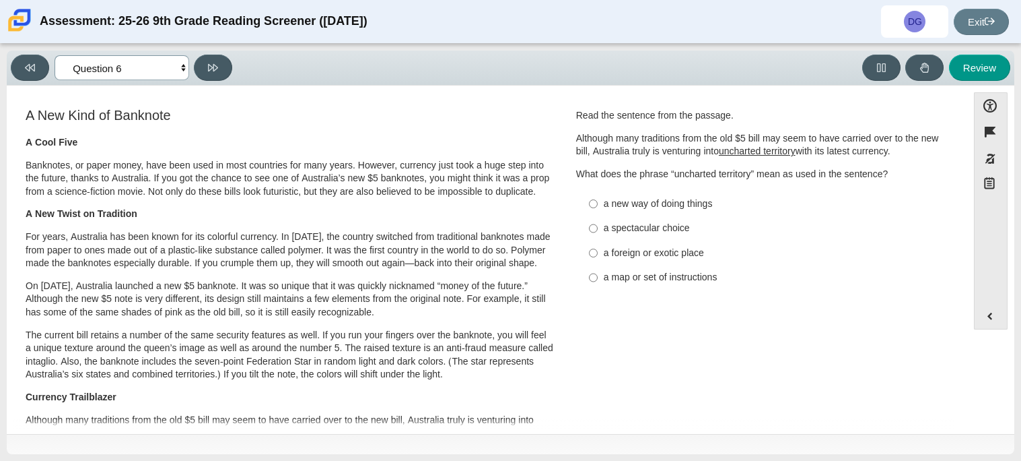
click at [132, 59] on select "Questions Question 1 Question 2 Question 3 Question 4 Question 5 Question 6 Que…" at bounding box center [122, 67] width 135 height 25
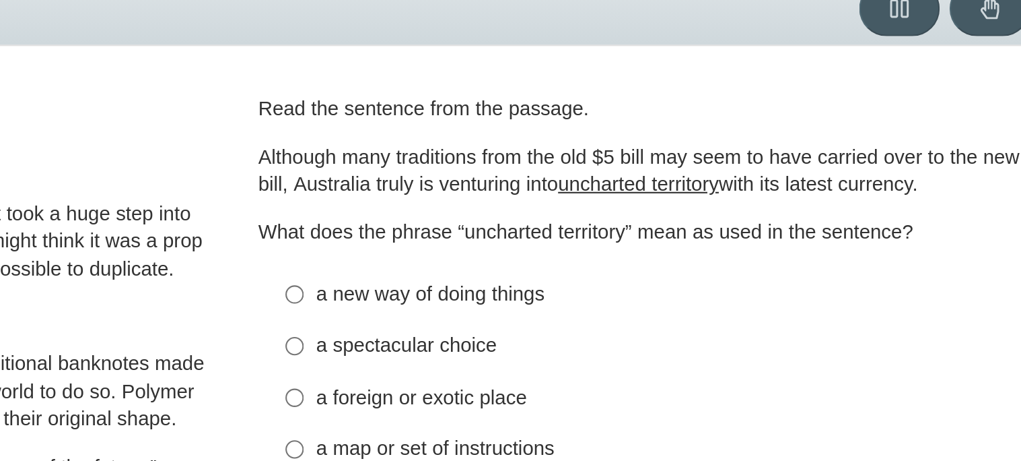
click at [753, 154] on u "uncharted territory" at bounding box center [757, 151] width 77 height 12
click at [736, 156] on u "uncharted territory" at bounding box center [757, 151] width 77 height 12
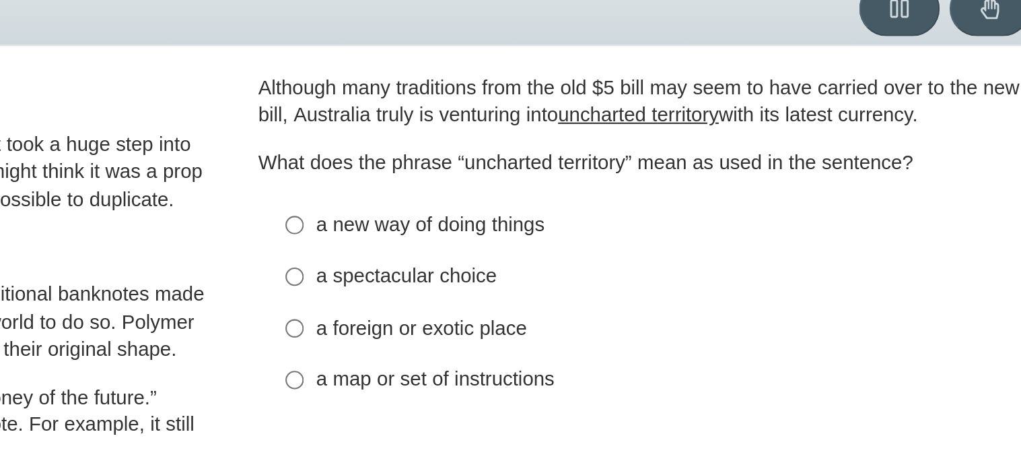
scroll to position [36, 0]
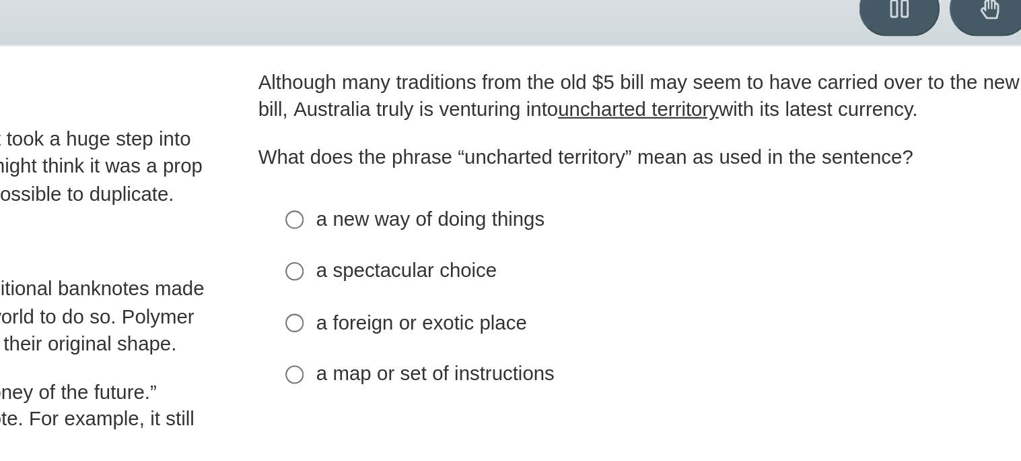
click at [683, 172] on div "a new way of doing things" at bounding box center [774, 168] width 340 height 13
click at [598, 172] on input "a new way of doing things a new way of doing things" at bounding box center [593, 168] width 9 height 24
radio input "true"
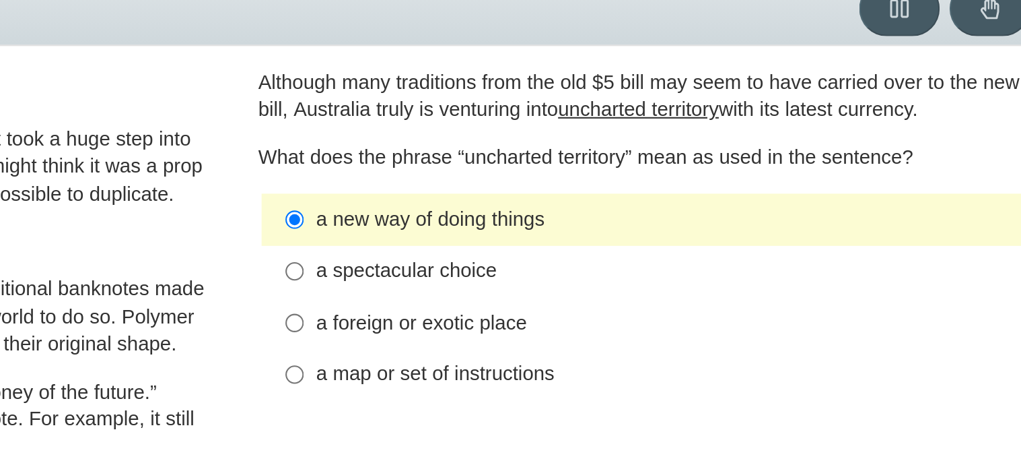
click at [729, 114] on u "uncharted territory" at bounding box center [757, 115] width 77 height 12
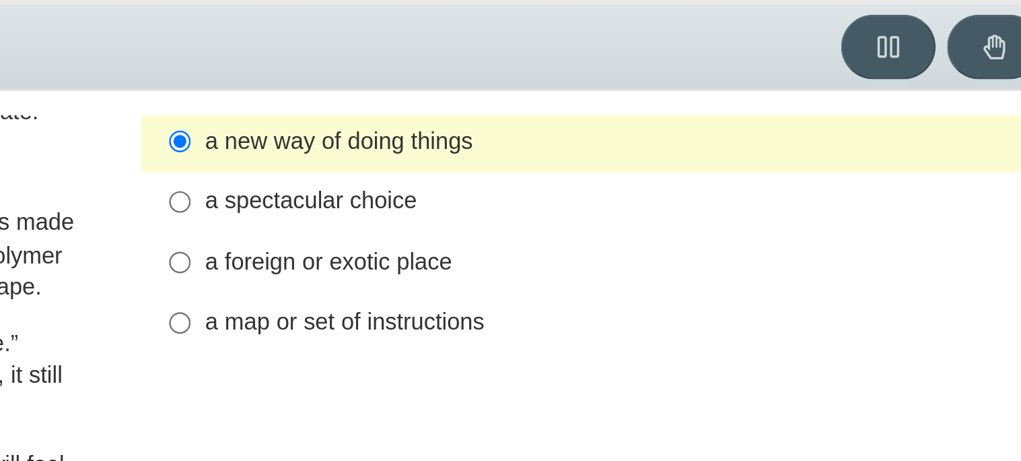
scroll to position [98, 0]
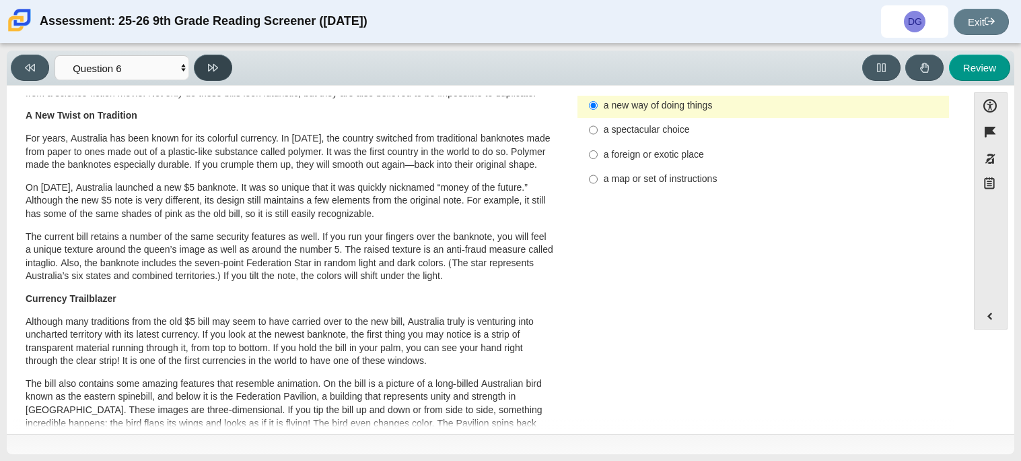
click at [206, 72] on button at bounding box center [213, 68] width 38 height 26
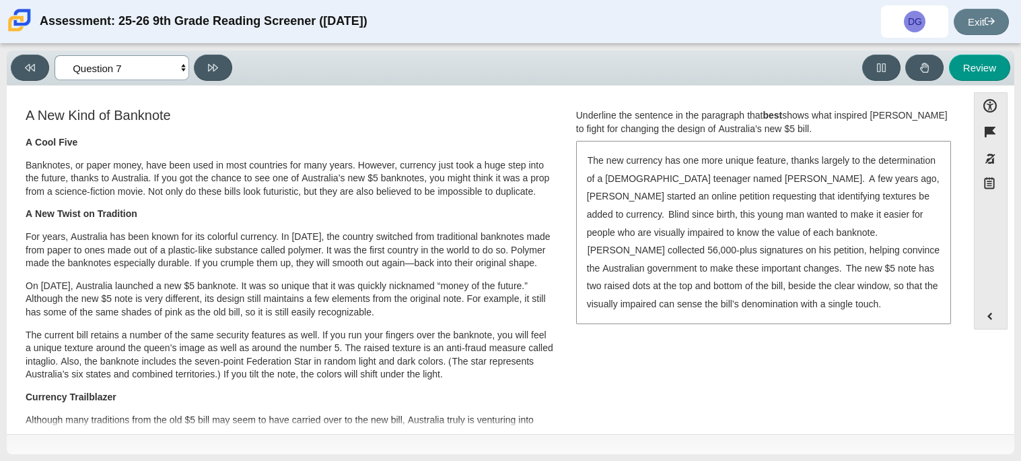
click at [159, 73] on select "Questions Question 1 Question 2 Question 3 Question 4 Question 5 Question 6 Que…" at bounding box center [122, 67] width 135 height 25
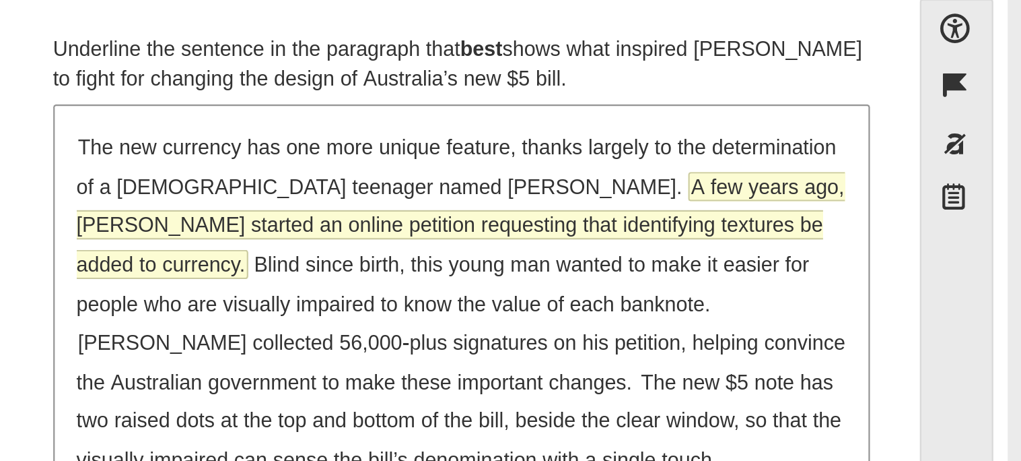
scroll to position [0, 0]
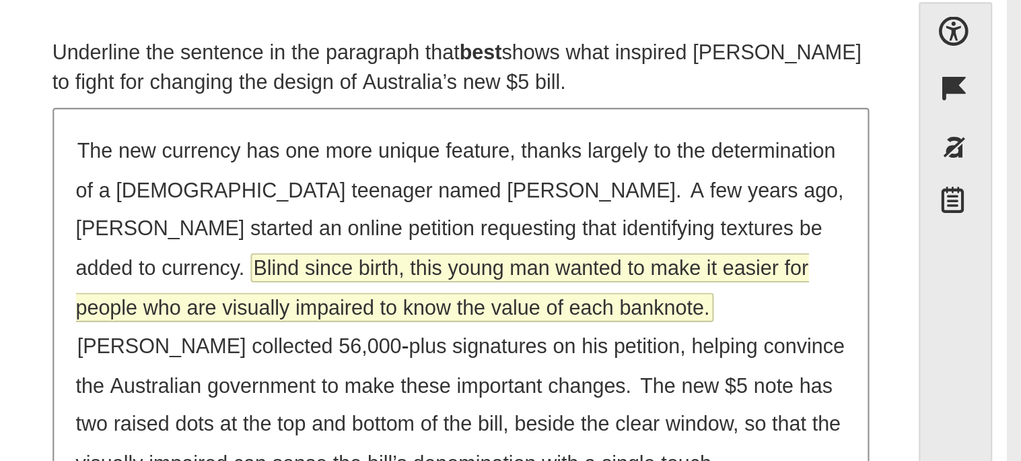
click at [760, 212] on span "Blind since birth, this young man wanted to make it easier for people who are v…" at bounding box center [755, 223] width 337 height 30
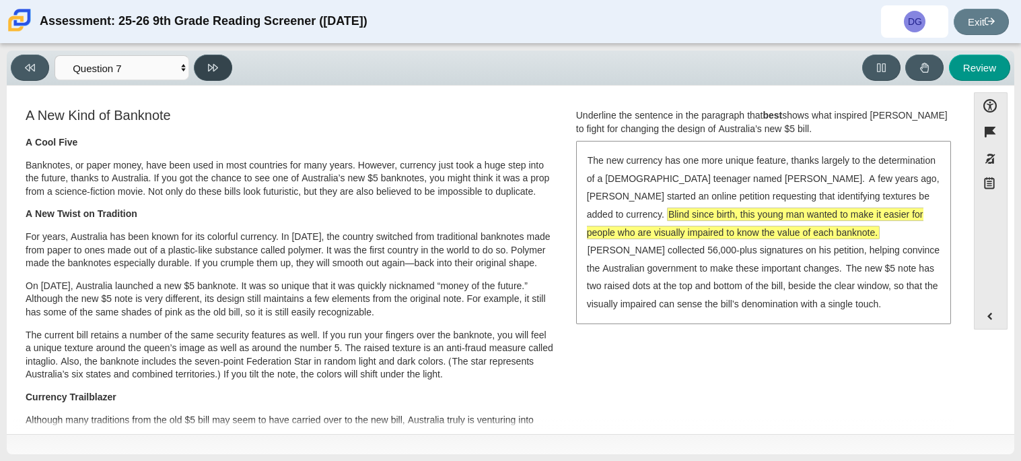
click at [200, 69] on button at bounding box center [213, 68] width 38 height 26
select select "ea8338c2-a6a3-418e-a305-2b963b54a290"
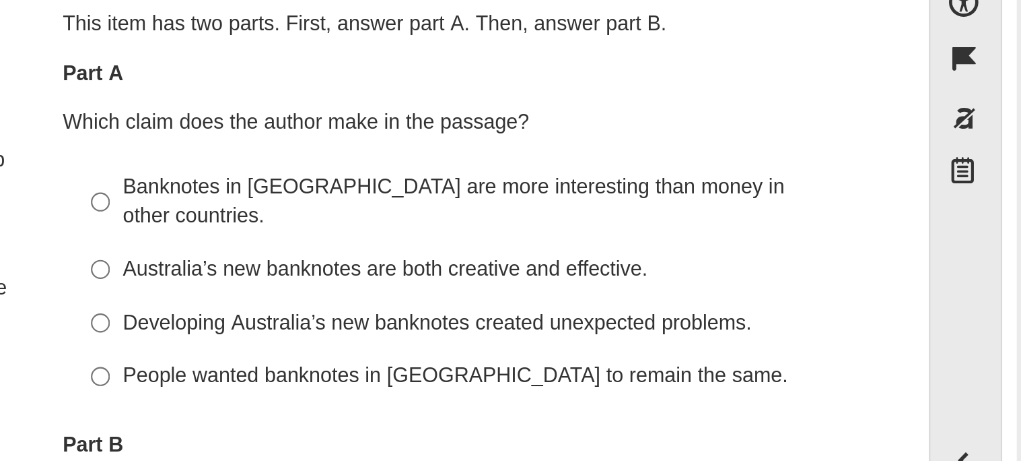
click at [746, 189] on div "Banknotes in Australia are more interesting than money in other countries." at bounding box center [774, 197] width 340 height 26
click at [598, 189] on input "Banknotes in Australia are more interesting than money in other countries. Bank…" at bounding box center [593, 197] width 9 height 38
radio input "true"
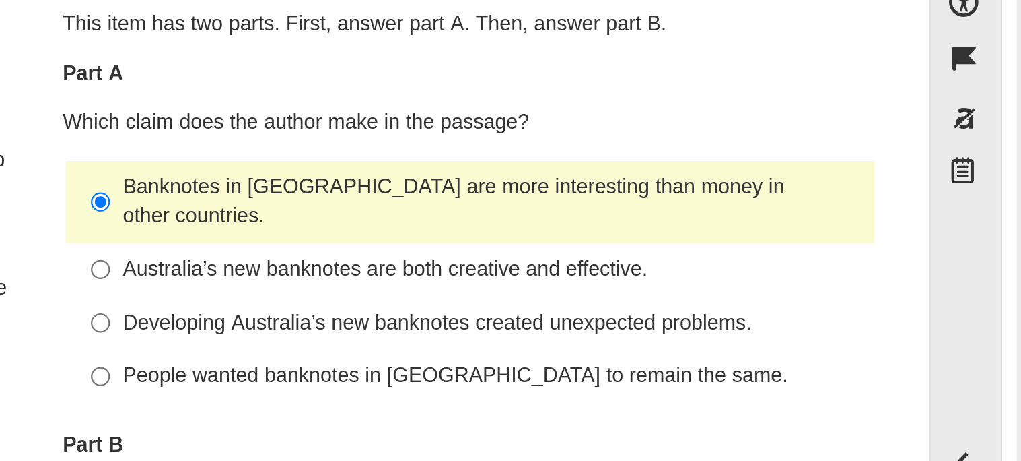
click at [668, 222] on div "Australia’s new banknotes are both creative and effective." at bounding box center [774, 228] width 340 height 13
click at [598, 216] on input "Australia’s new banknotes are both creative and effective. Australia’s new bank…" at bounding box center [593, 228] width 9 height 24
radio input "true"
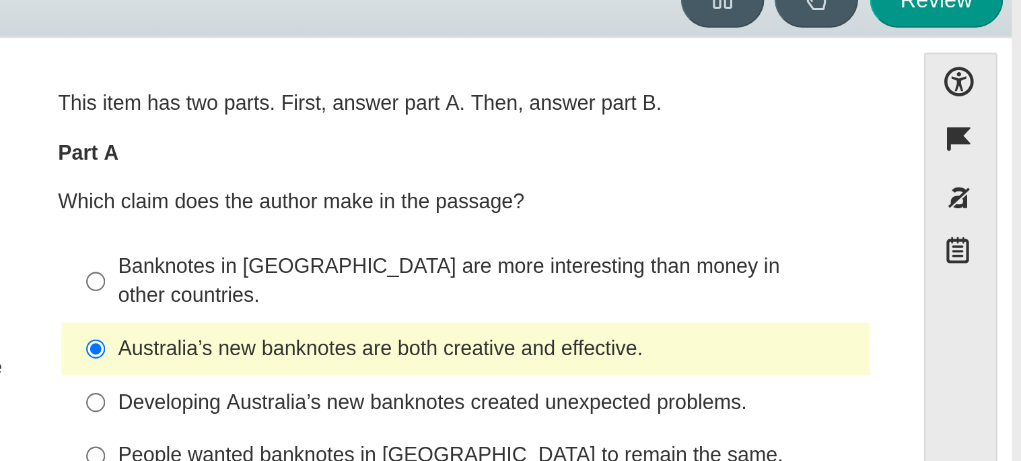
click at [647, 246] on div "Developing Australia’s new banknotes created unexpected problems." at bounding box center [774, 252] width 340 height 13
click at [598, 241] on input "Developing Australia’s new banknotes created unexpected problems. Developing Au…" at bounding box center [593, 252] width 9 height 24
radio input "true"
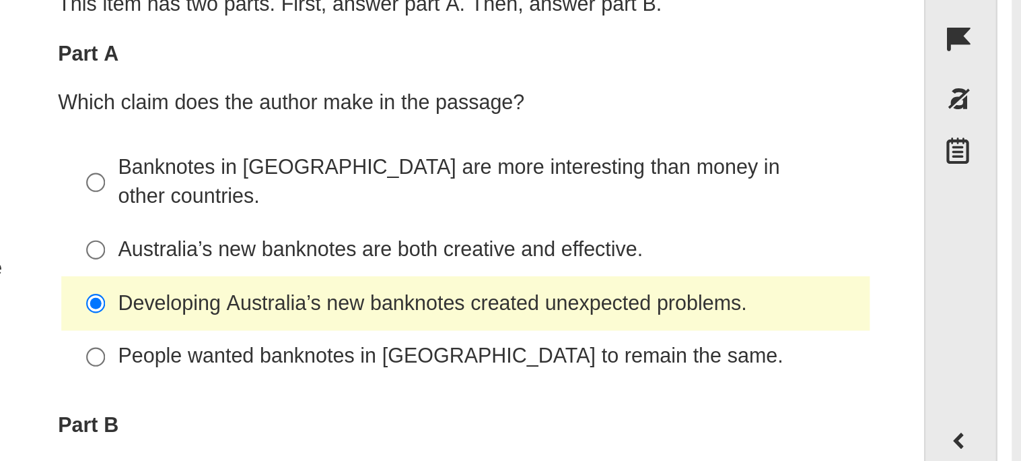
click at [624, 222] on div "Australia’s new banknotes are both creative and effective." at bounding box center [774, 228] width 340 height 13
click at [598, 217] on input "Australia’s new banknotes are both creative and effective. Australia’s new bank…" at bounding box center [593, 228] width 9 height 24
radio input "true"
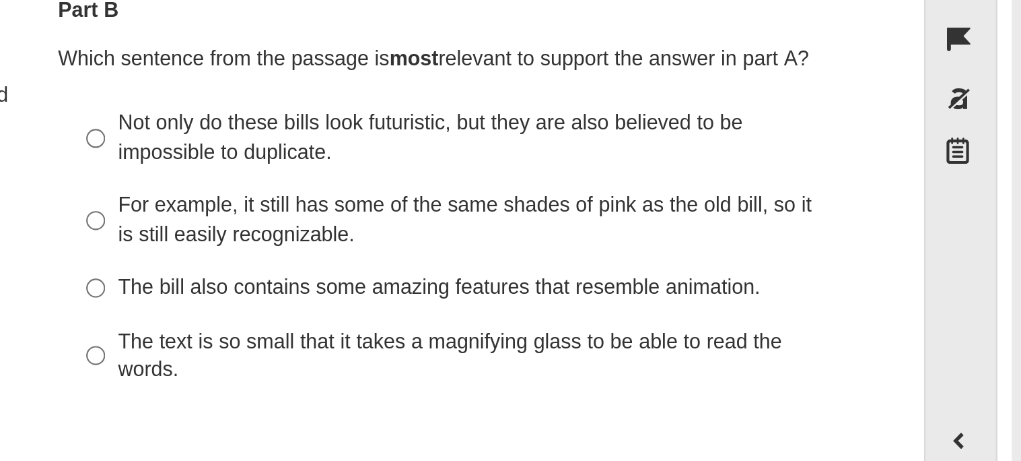
scroll to position [191, 0]
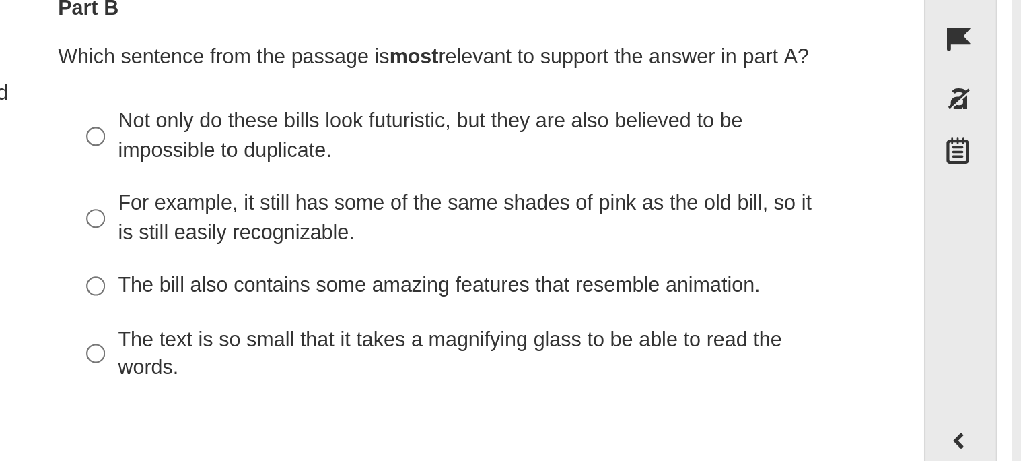
click at [628, 173] on div "Not only do these bills look futuristic, but they are also believed to be impos…" at bounding box center [774, 176] width 340 height 26
click at [598, 173] on input "Not only do these bills look futuristic, but they are also believed to be impos…" at bounding box center [593, 177] width 9 height 38
radio input "true"
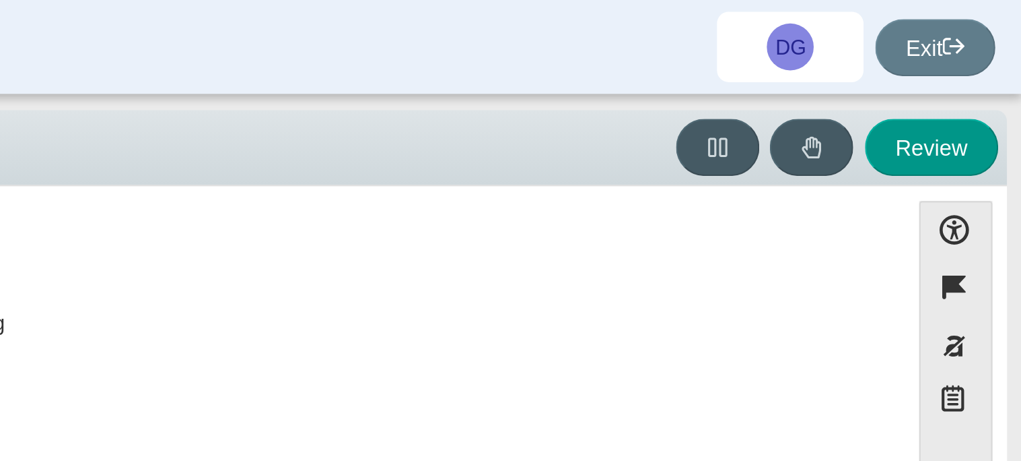
scroll to position [395, 0]
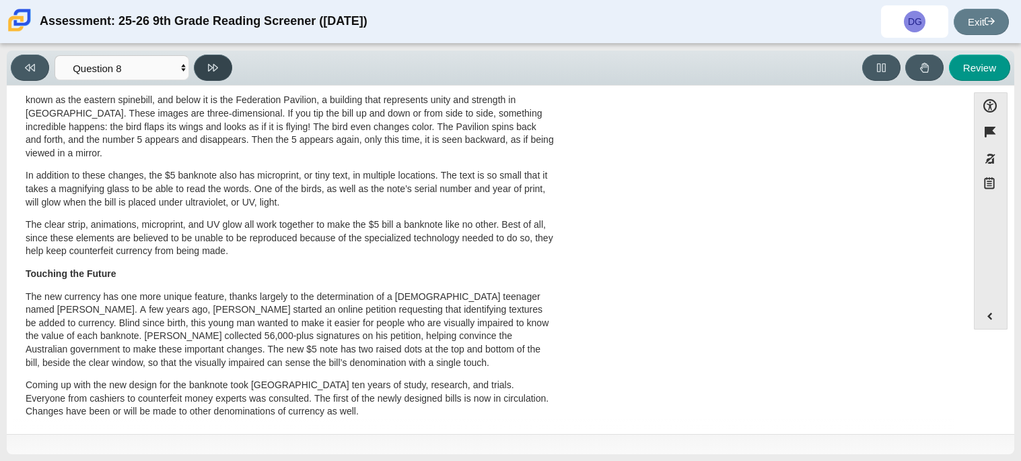
click at [214, 69] on icon at bounding box center [213, 67] width 10 height 7
select select "89f058d6-b15c-4ef5-a4b3-fdaffb8868b6"
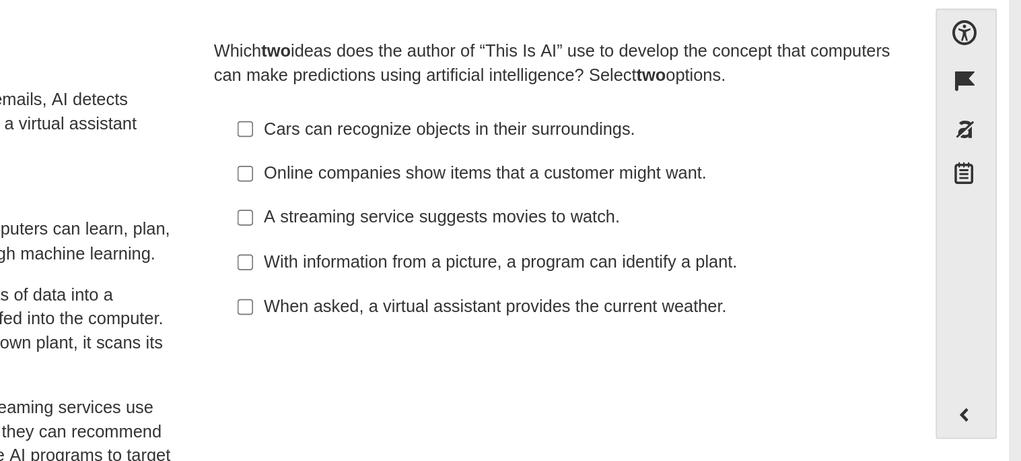
scroll to position [0, 0]
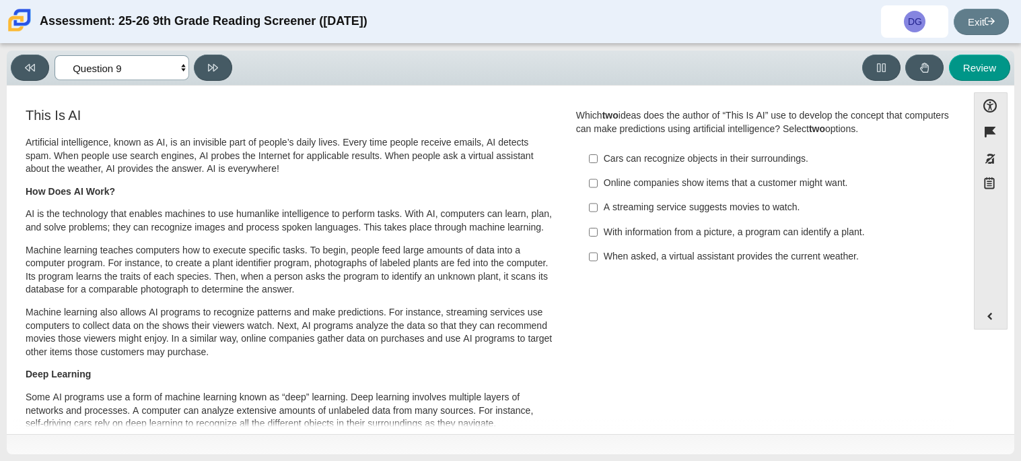
click at [138, 69] on select "Questions Question 1 Question 2 Question 3 Question 4 Question 5 Question 6 Que…" at bounding box center [122, 67] width 135 height 25
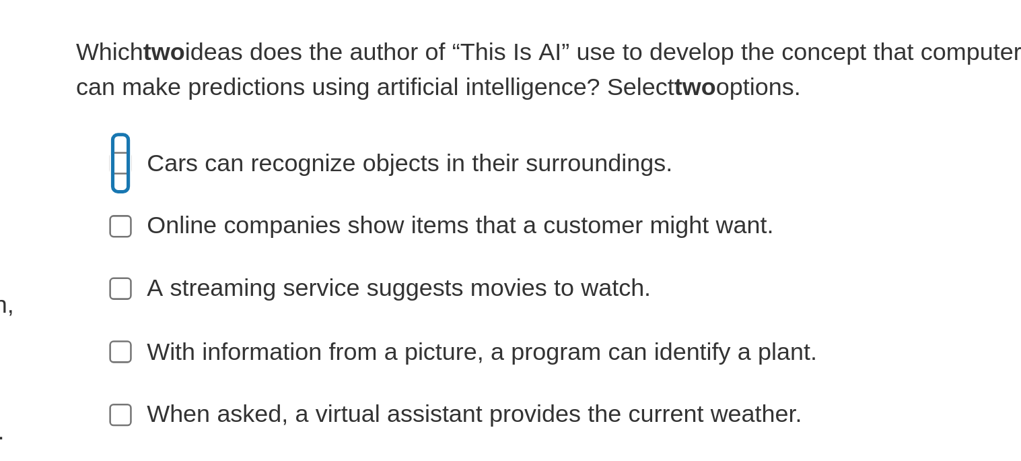
click at [590, 166] on input "Cars can recognize objects in their surroundings. Cars can recognize objects in…" at bounding box center [593, 158] width 9 height 24
checkbox input "true"
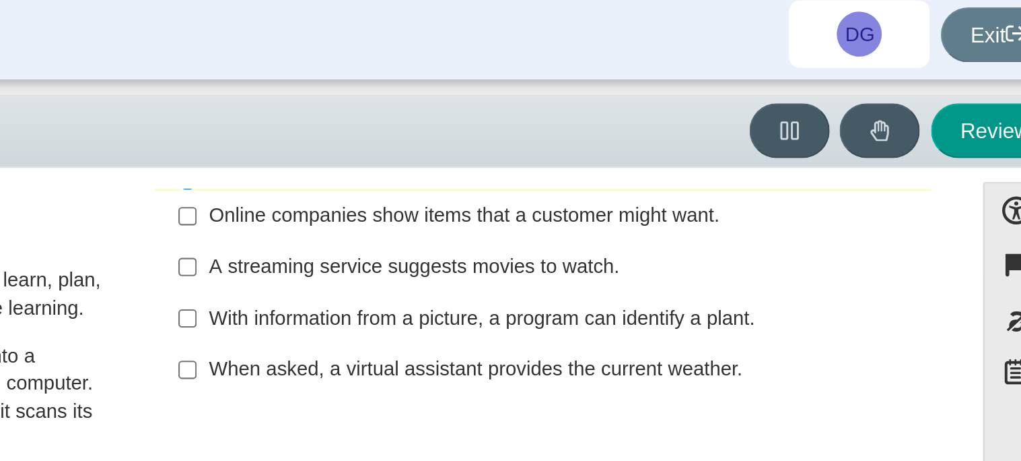
scroll to position [76, 0]
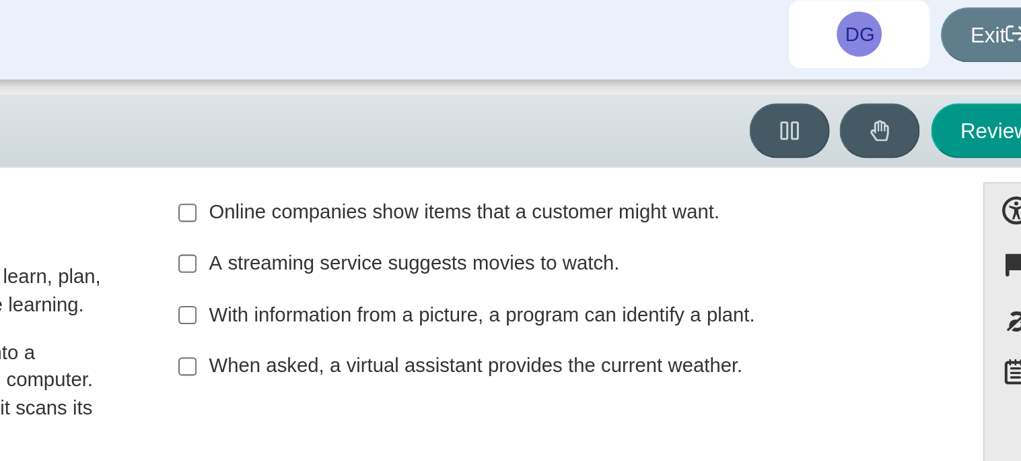
click at [596, 180] on label "When asked, a virtual assistant provides the current weather. When asked, a vir…" at bounding box center [765, 180] width 370 height 24
click at [596, 180] on input "When asked, a virtual assistant provides the current weather. When asked, a vir…" at bounding box center [593, 180] width 9 height 24
checkbox input "true"
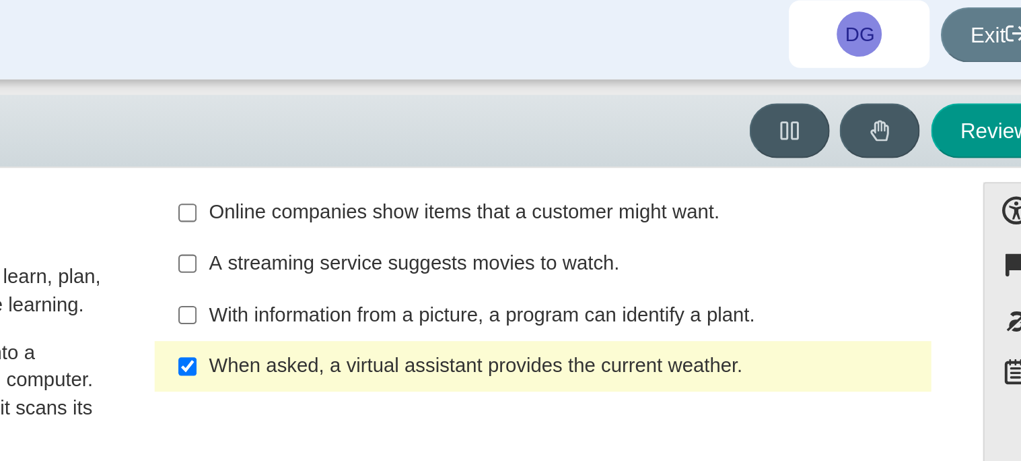
click at [594, 162] on label "With information from a picture, a program can identify a plant. With informati…" at bounding box center [765, 155] width 370 height 24
click at [594, 162] on input "With information from a picture, a program can identify a plant. With informati…" at bounding box center [593, 155] width 9 height 24
checkbox input "true"
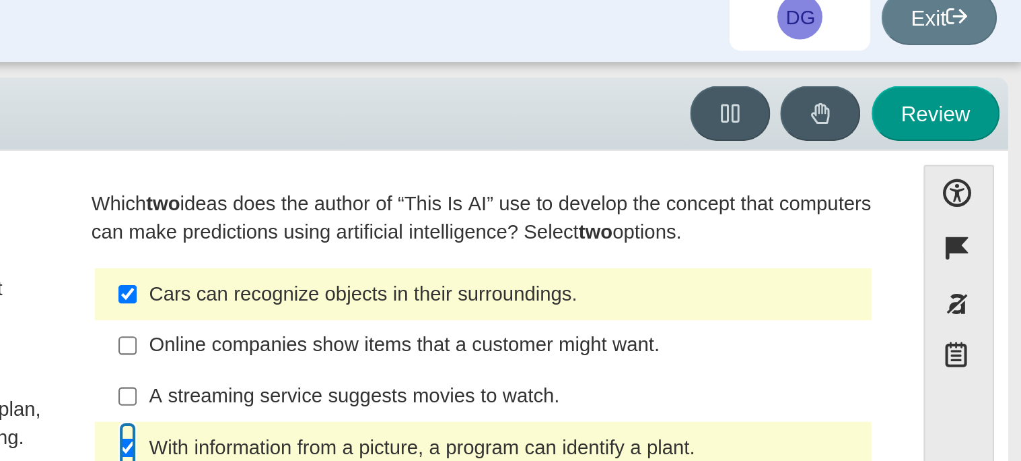
scroll to position [3, 0]
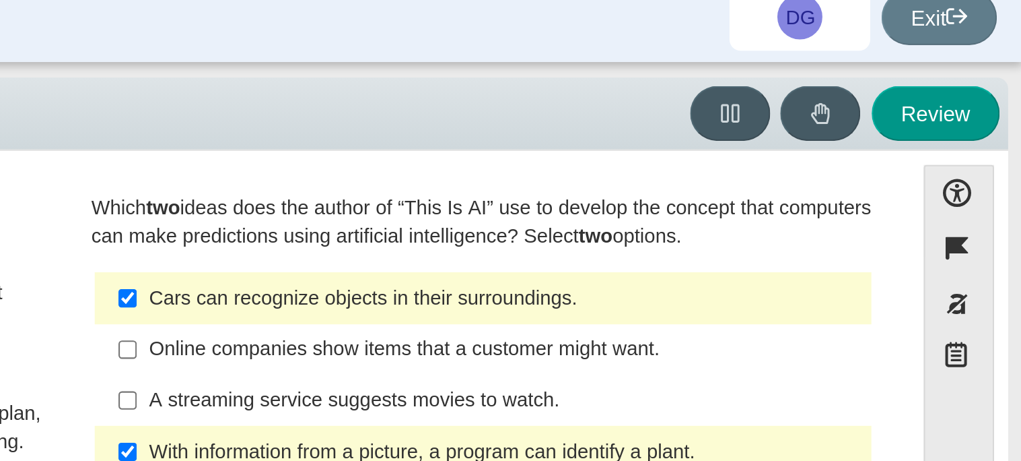
click at [679, 182] on div "Online companies show items that a customer might want." at bounding box center [774, 180] width 340 height 13
click at [598, 182] on input "Online companies show items that a customer might want. Online companies show i…" at bounding box center [593, 180] width 9 height 24
checkbox input "true"
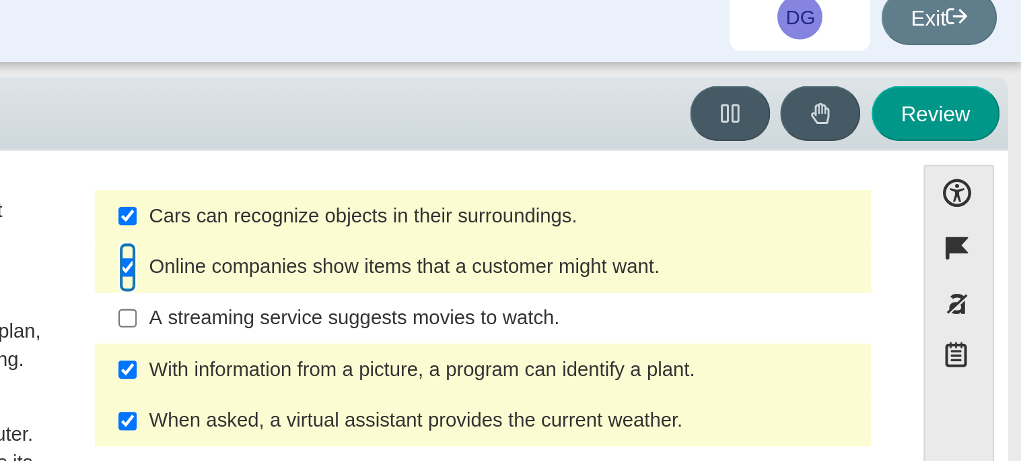
scroll to position [41, 0]
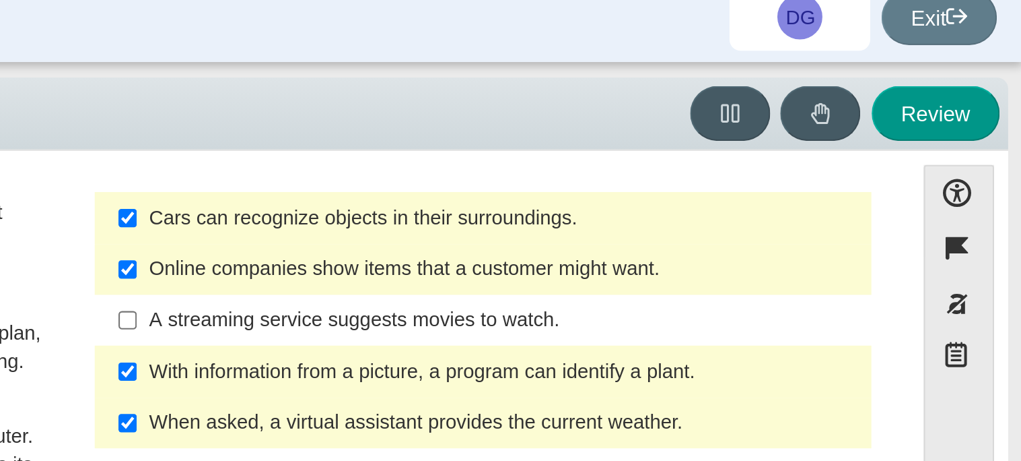
click at [651, 189] on div "With information from a picture, a program can identify a plant." at bounding box center [774, 190] width 340 height 13
click at [598, 189] on input "With information from a picture, a program can identify a plant. With informati…" at bounding box center [593, 190] width 9 height 24
checkbox input "false"
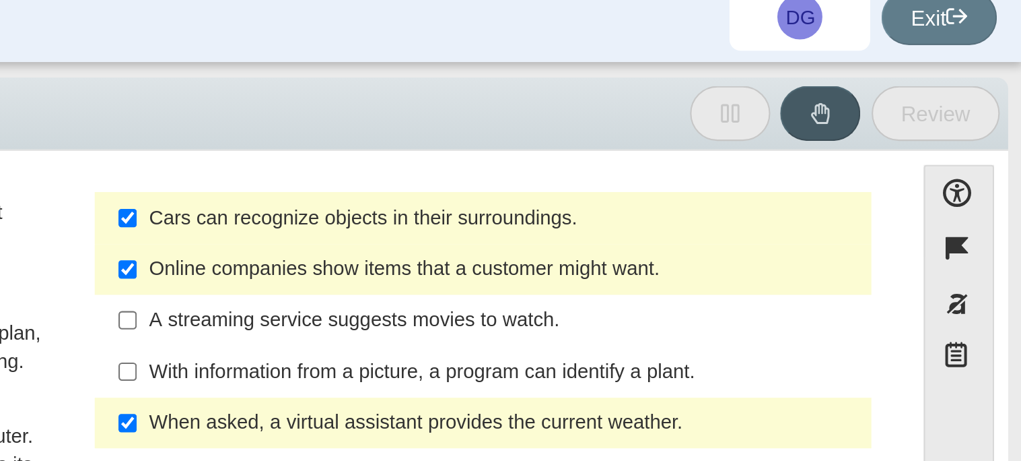
click at [642, 209] on div "When asked, a virtual assistant provides the current weather." at bounding box center [774, 215] width 340 height 13
click at [598, 208] on input "When asked, a virtual assistant provides the current weather. When asked, a vir…" at bounding box center [593, 215] width 9 height 24
checkbox input "false"
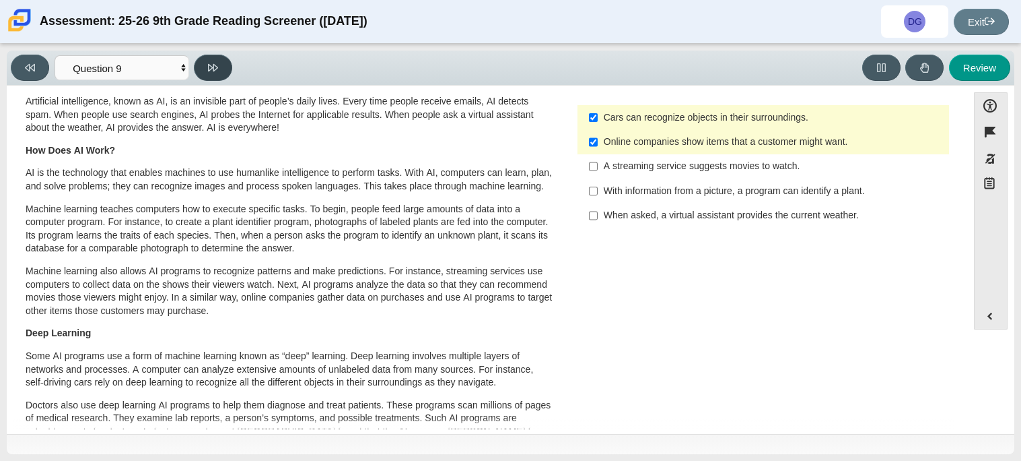
click at [204, 63] on button at bounding box center [213, 68] width 38 height 26
select select "cdf3c14e-a918-44d1-9b63-3db0fa81641e"
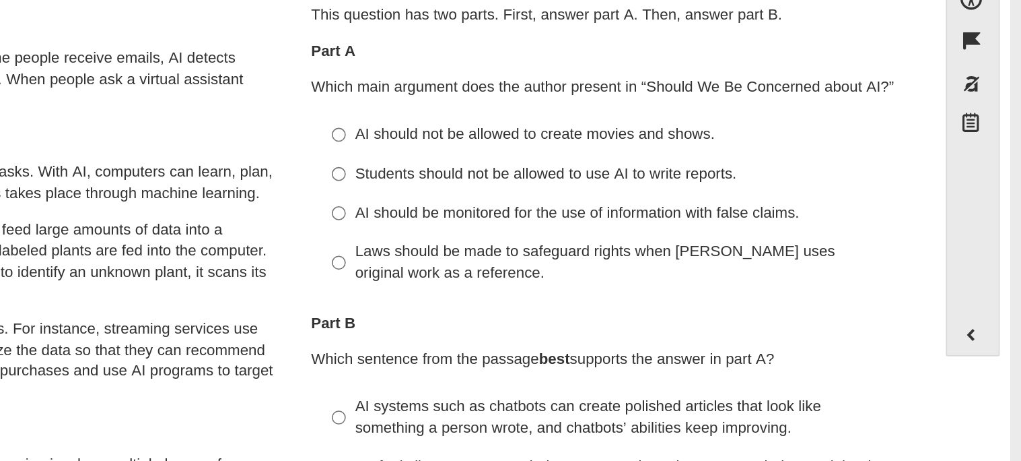
scroll to position [0, 0]
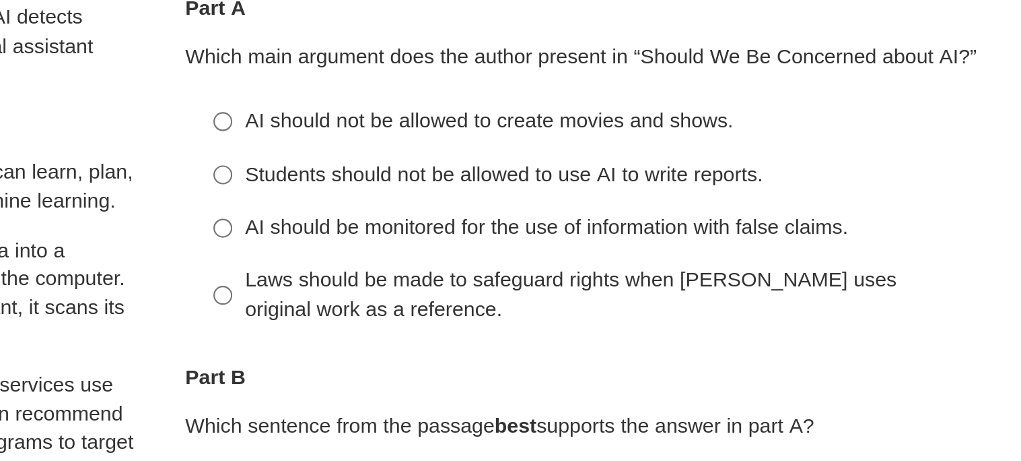
click at [598, 273] on label "Laws should be made to safeguard rights when AI uses original work as a referen…" at bounding box center [765, 271] width 370 height 38
click at [598, 273] on input "Laws should be made to safeguard rights when AI uses original work as a referen…" at bounding box center [593, 271] width 9 height 38
radio input "true"
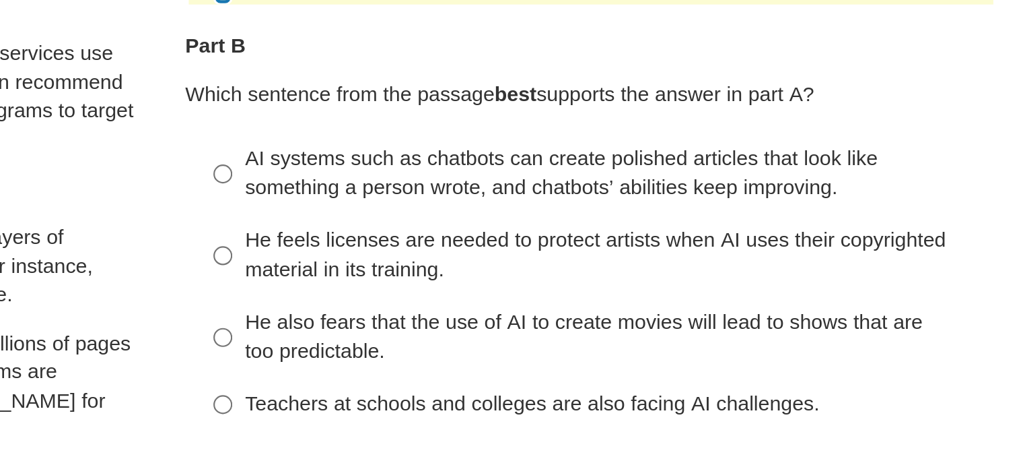
scroll to position [151, 0]
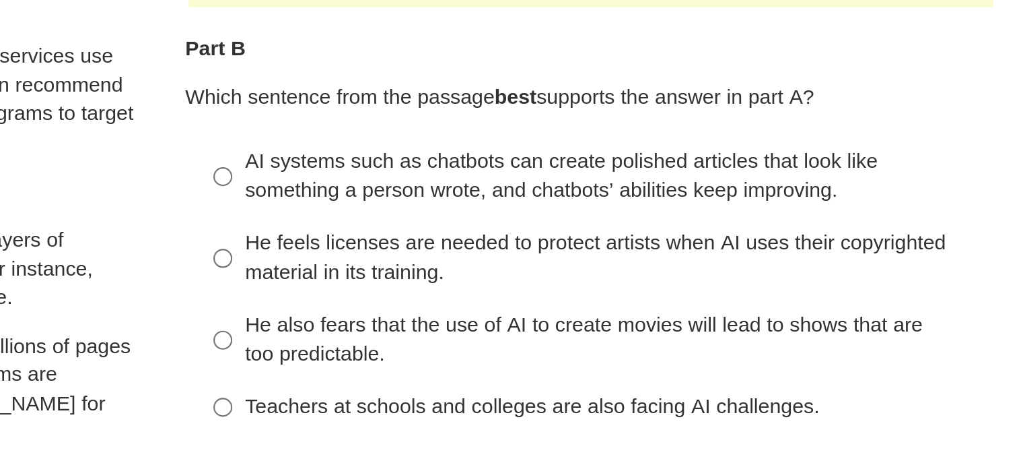
click at [597, 226] on label "AI systems such as chatbots can create polished articles that look like somethi…" at bounding box center [765, 216] width 370 height 38
click at [597, 226] on input "AI systems such as chatbots can create polished articles that look like somethi…" at bounding box center [593, 216] width 9 height 38
radio input "true"
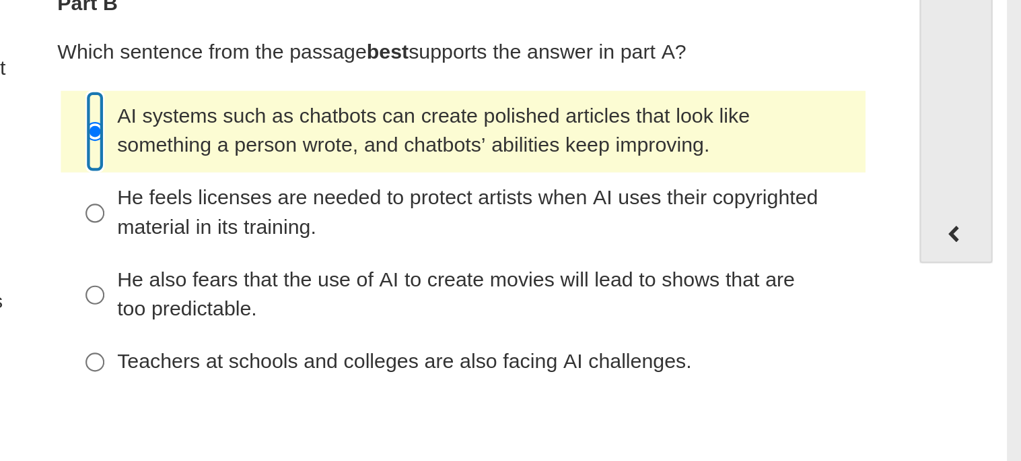
scroll to position [102, 0]
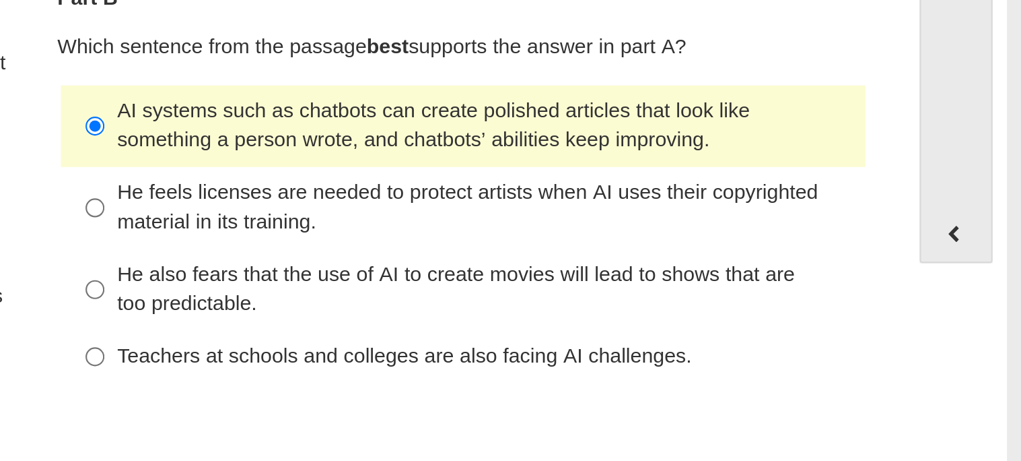
click at [625, 368] on div "Teachers at schools and colleges are also facing AI challenges." at bounding box center [774, 372] width 340 height 13
click at [598, 368] on input "Teachers at schools and colleges are also facing AI challenges. Teachers at sch…" at bounding box center [593, 372] width 9 height 24
radio input "true"
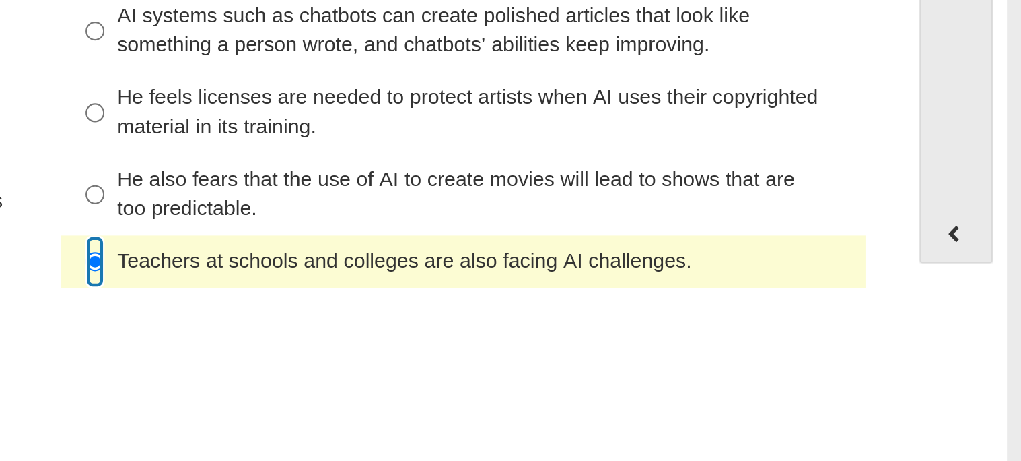
scroll to position [0, 0]
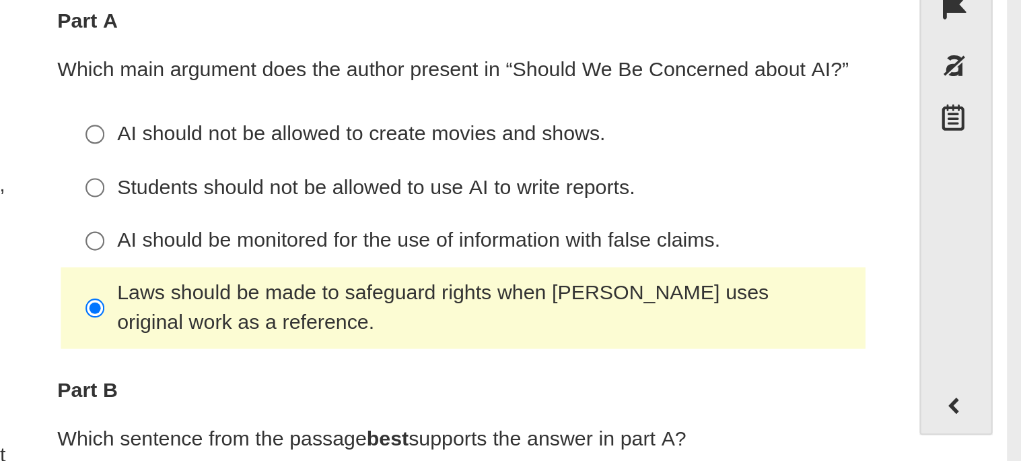
click at [618, 215] on div "Students should not be allowed to use AI to write reports." at bounding box center [774, 215] width 340 height 13
click at [598, 215] on input "Students should not be allowed to use AI to write reports. Students should not …" at bounding box center [593, 215] width 9 height 24
radio input "true"
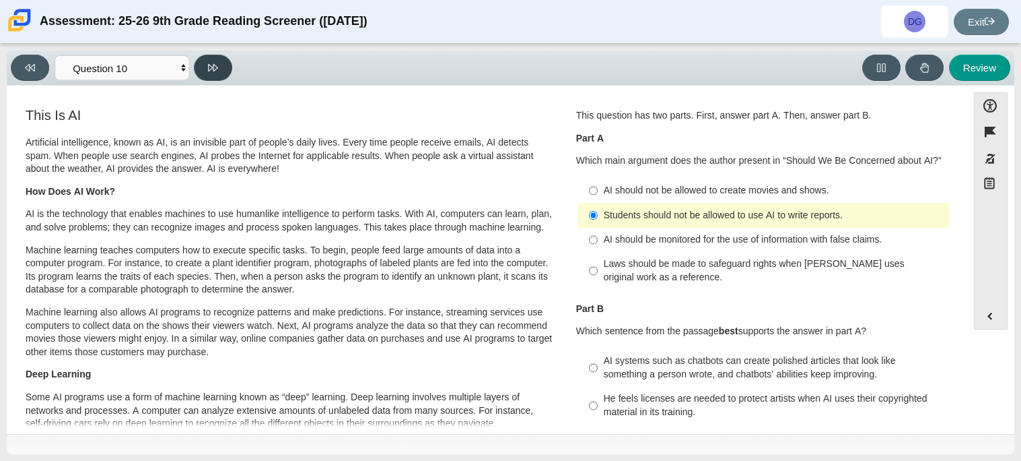
click at [222, 75] on button at bounding box center [213, 68] width 38 height 26
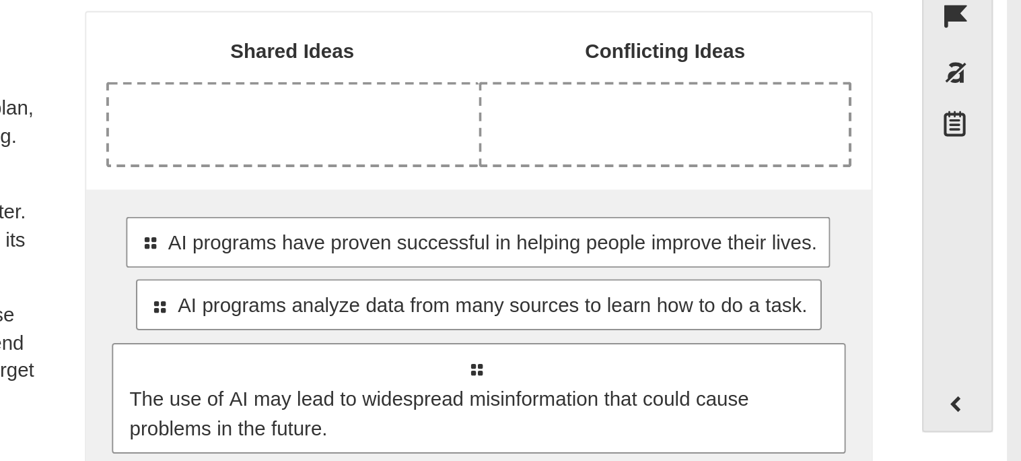
scroll to position [40, 0]
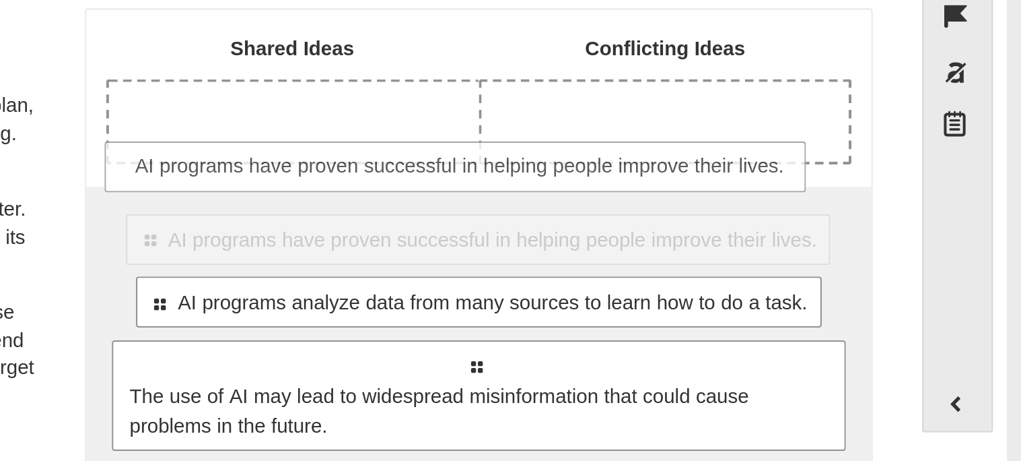
drag, startPoint x: 663, startPoint y: 236, endPoint x: 660, endPoint y: 201, distance: 35.8
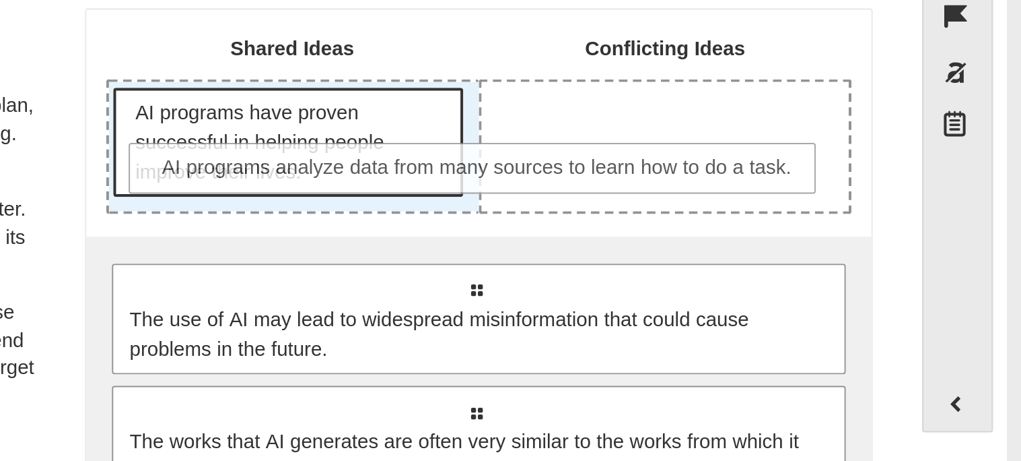
drag, startPoint x: 632, startPoint y: 261, endPoint x: 635, endPoint y: 205, distance: 56.6
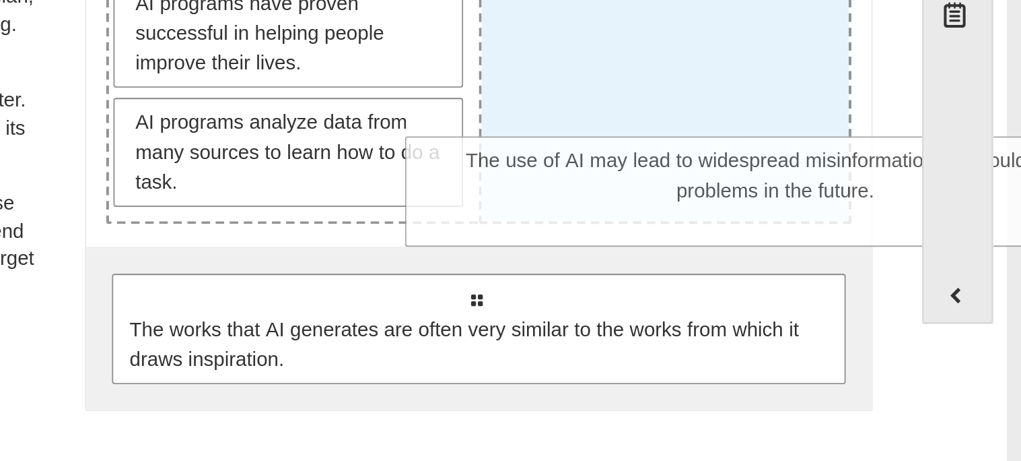
drag, startPoint x: 646, startPoint y: 333, endPoint x: 788, endPoint y: 269, distance: 156.4
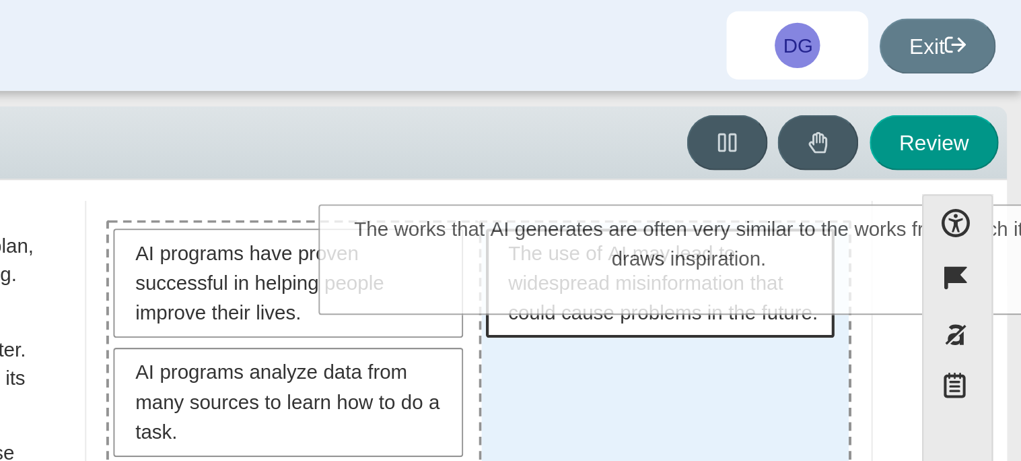
scroll to position [77, 0]
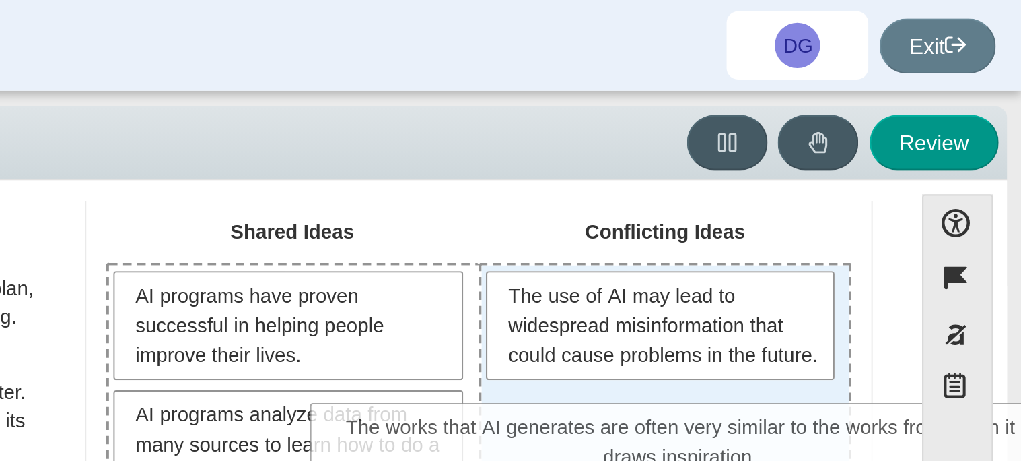
drag, startPoint x: 679, startPoint y: 172, endPoint x: 777, endPoint y: 217, distance: 108.2
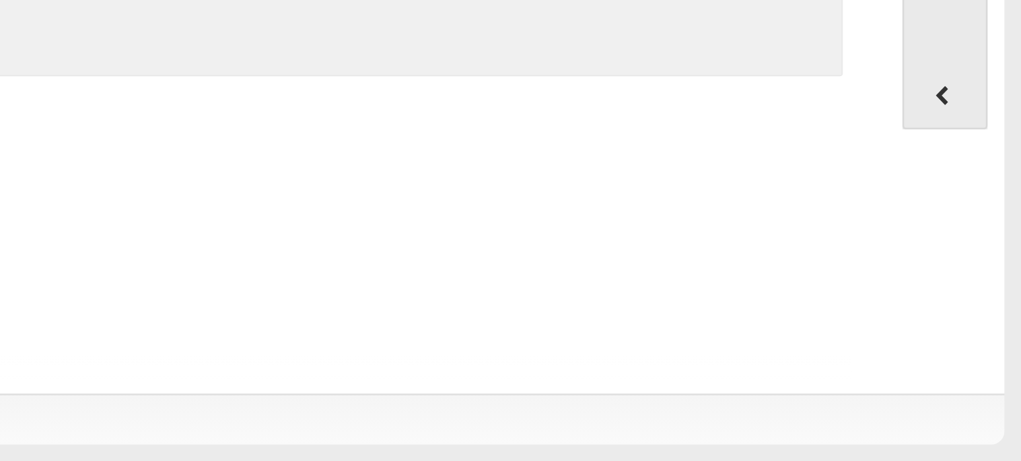
scroll to position [0, 0]
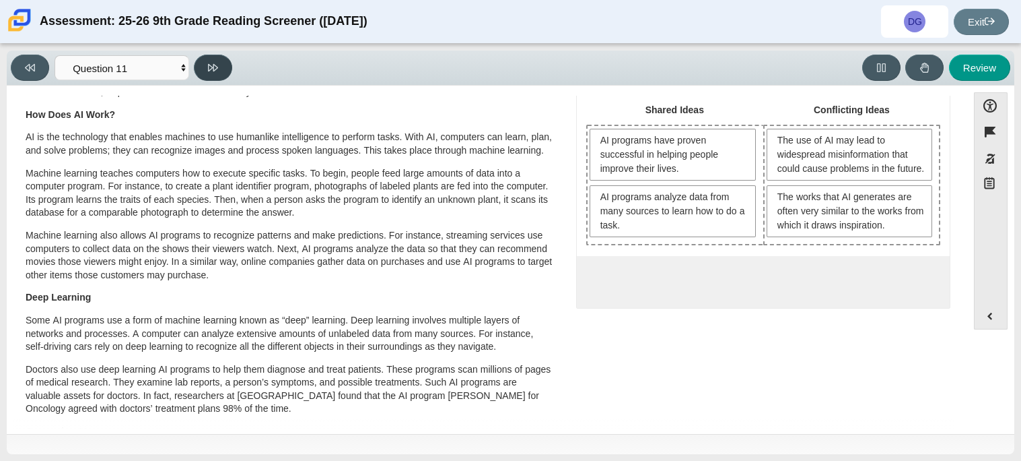
click at [220, 63] on button at bounding box center [213, 68] width 38 height 26
select select "c3effed4-44ce-4a19-bd96-1787f34e9b4c"
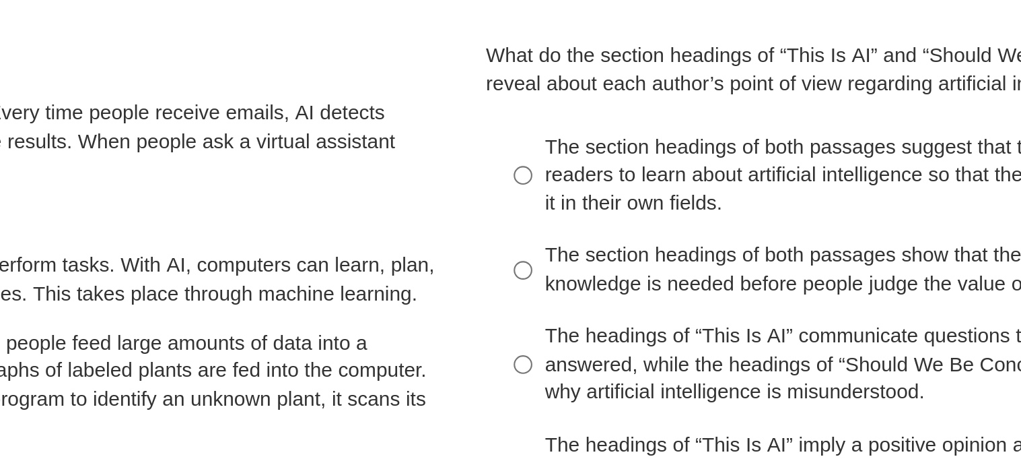
click at [657, 176] on div "The section headings of both passages suggest that the authors want their reade…" at bounding box center [774, 172] width 340 height 40
click at [598, 176] on input "The section headings of both passages suggest that the authors want their reade…" at bounding box center [593, 171] width 9 height 51
radio input "true"
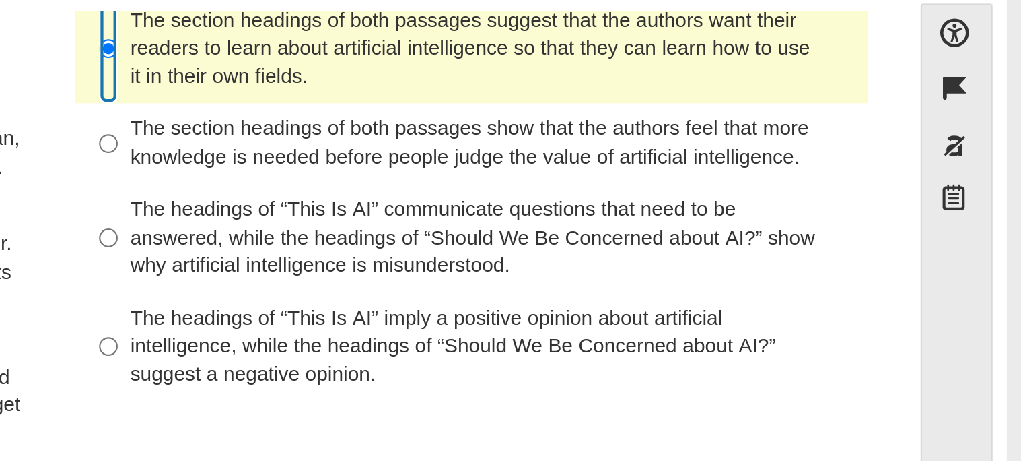
scroll to position [60, 0]
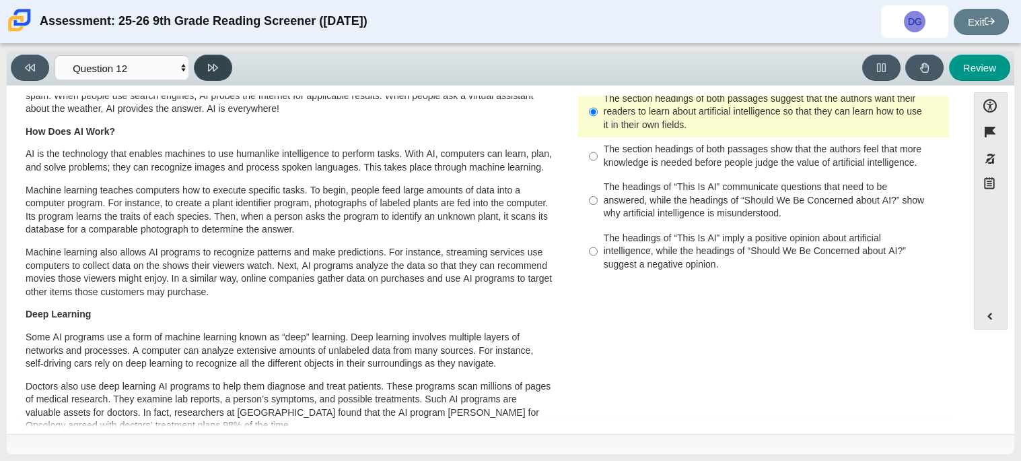
click at [218, 75] on button at bounding box center [213, 68] width 38 height 26
select select "review"
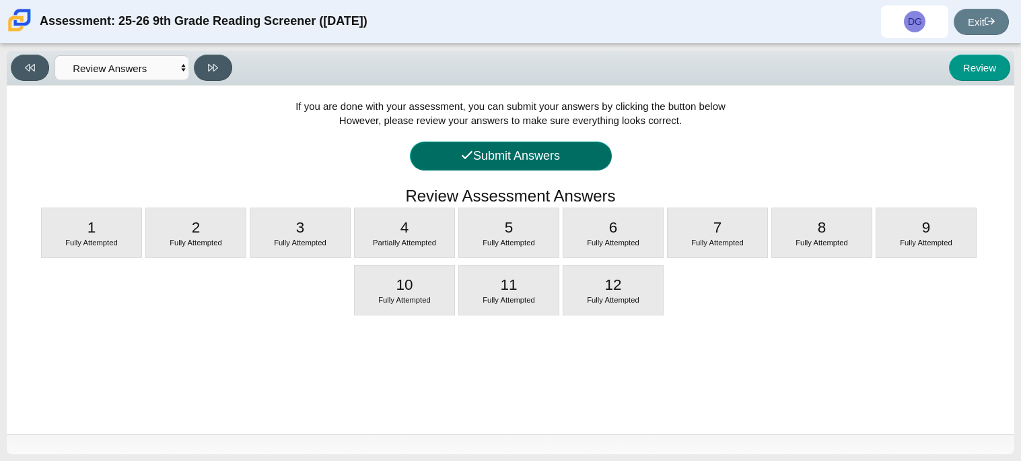
click at [458, 166] on button "Submit Answers" at bounding box center [511, 155] width 202 height 29
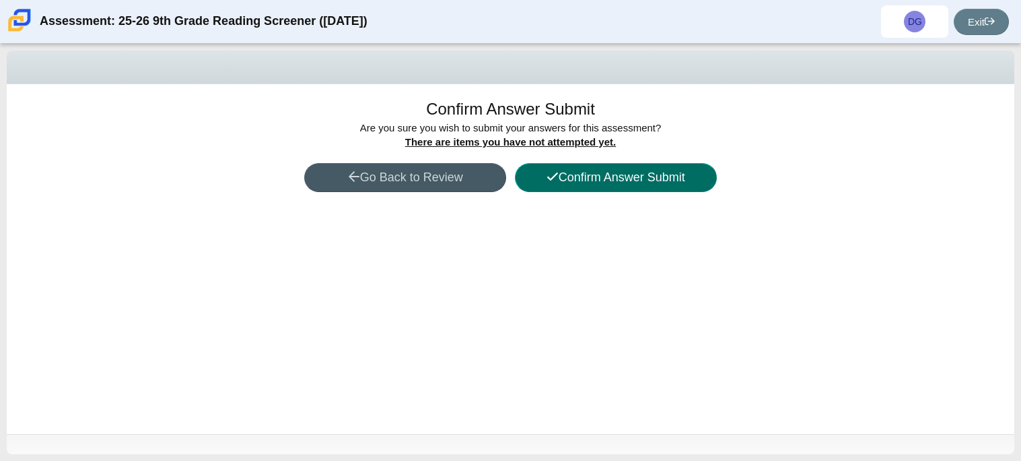
click at [533, 180] on button "Confirm Answer Submit" at bounding box center [616, 177] width 202 height 29
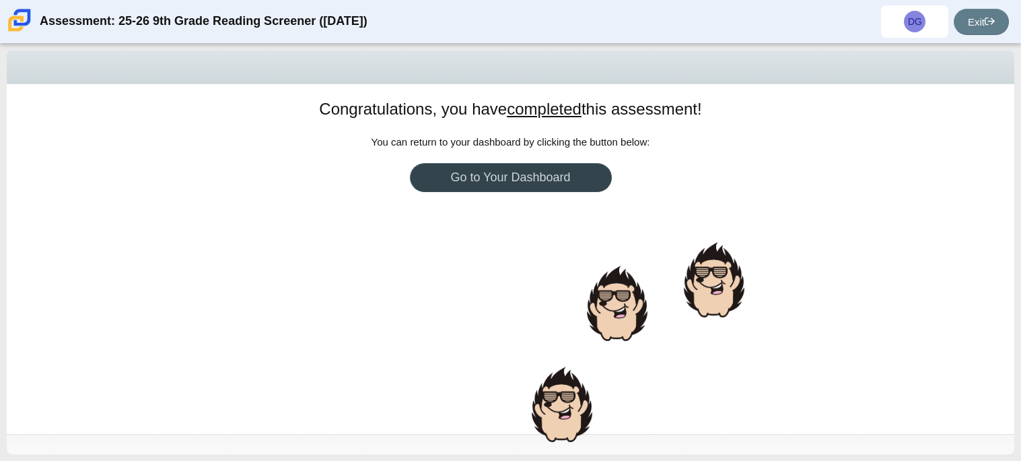
click at [513, 187] on link "Go to Your Dashboard" at bounding box center [511, 177] width 202 height 29
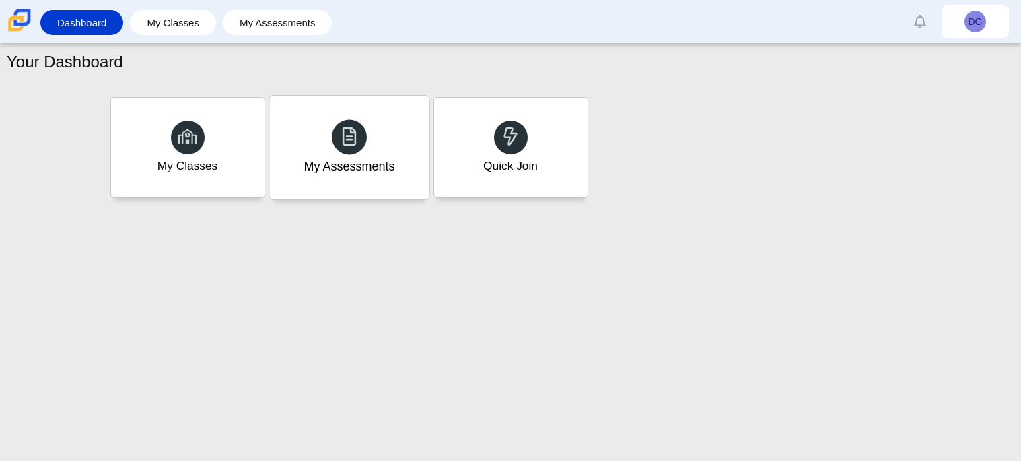
click at [306, 148] on div "My Assessments" at bounding box center [349, 148] width 160 height 104
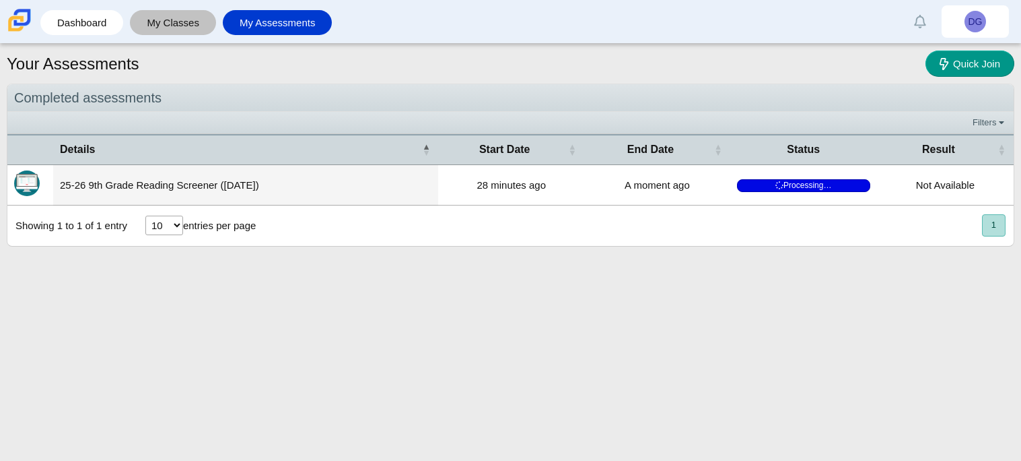
click at [192, 18] on link "My Classes" at bounding box center [173, 22] width 73 height 25
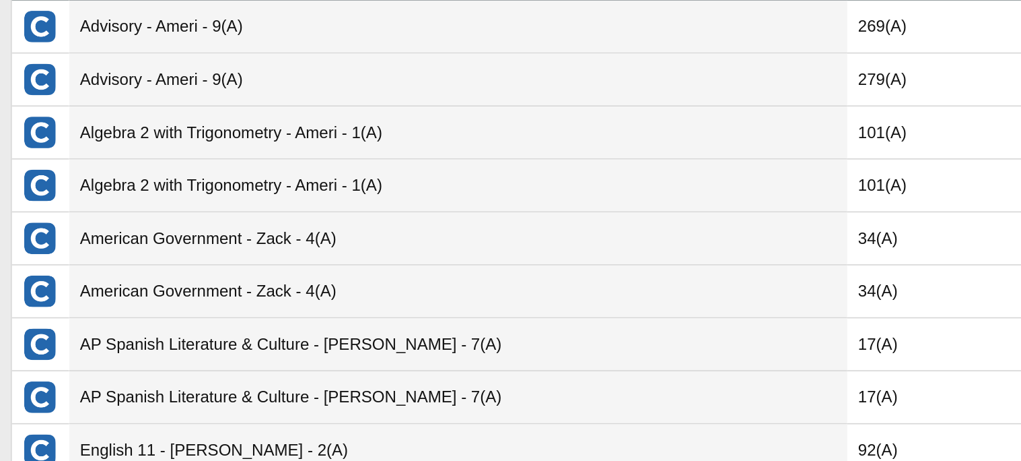
scroll to position [48, 0]
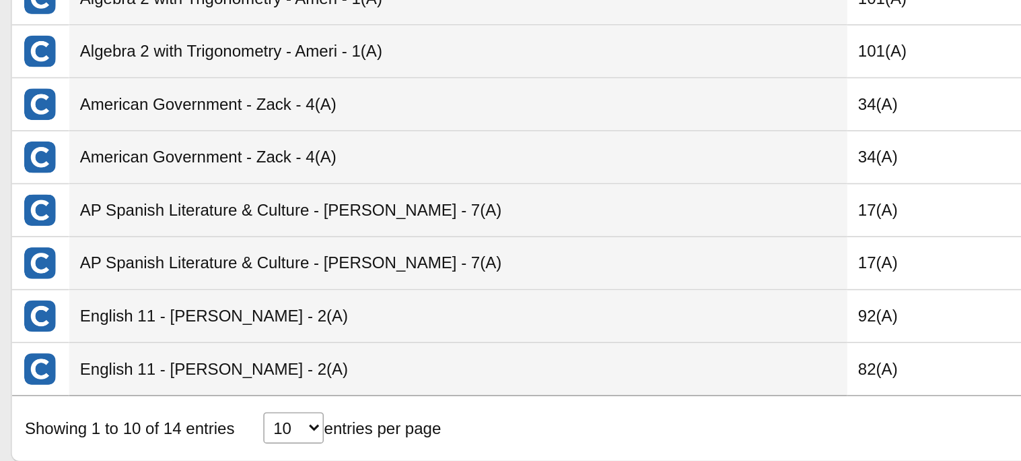
click at [182, 438] on select "10 25 50 100" at bounding box center [183, 440] width 38 height 20
click at [164, 430] on select "10 25 50 100" at bounding box center [183, 440] width 38 height 20
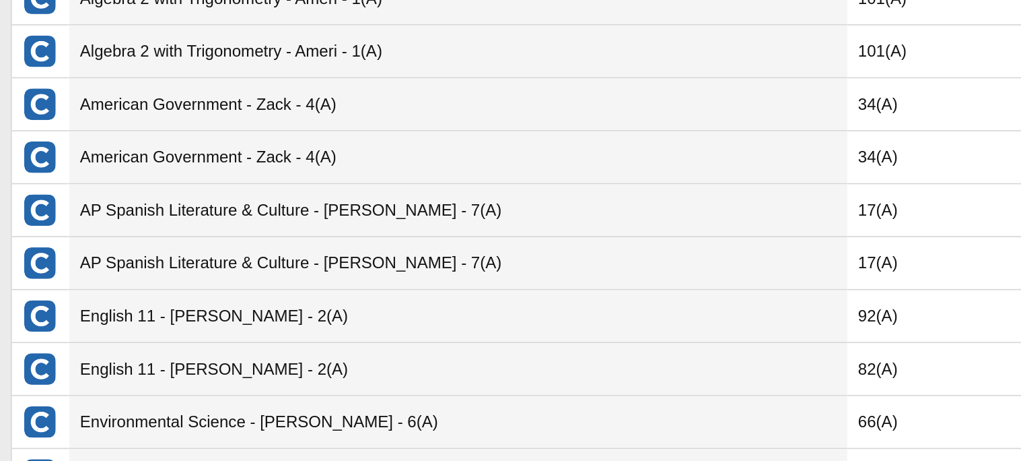
scroll to position [180, 0]
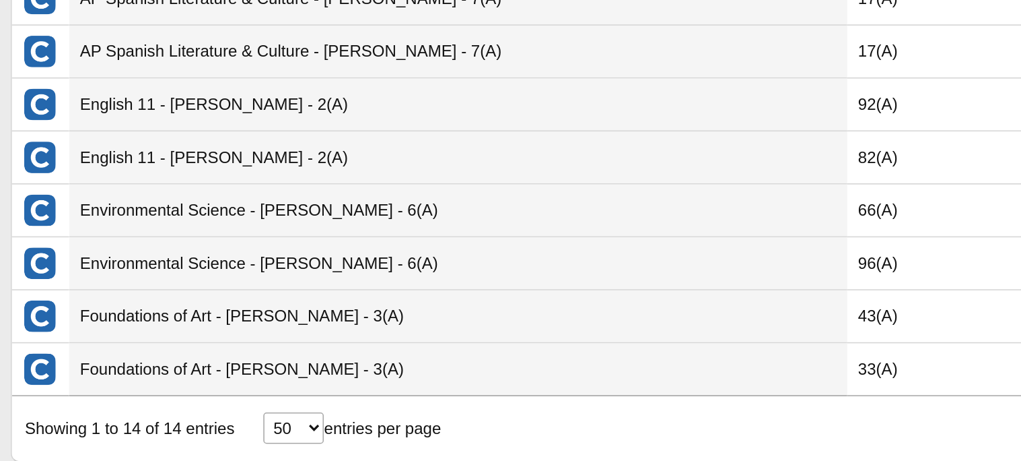
click at [171, 442] on select "10 25 50 100" at bounding box center [183, 440] width 38 height 20
select select "100"
click at [164, 430] on select "10 25 50 100" at bounding box center [183, 440] width 38 height 20
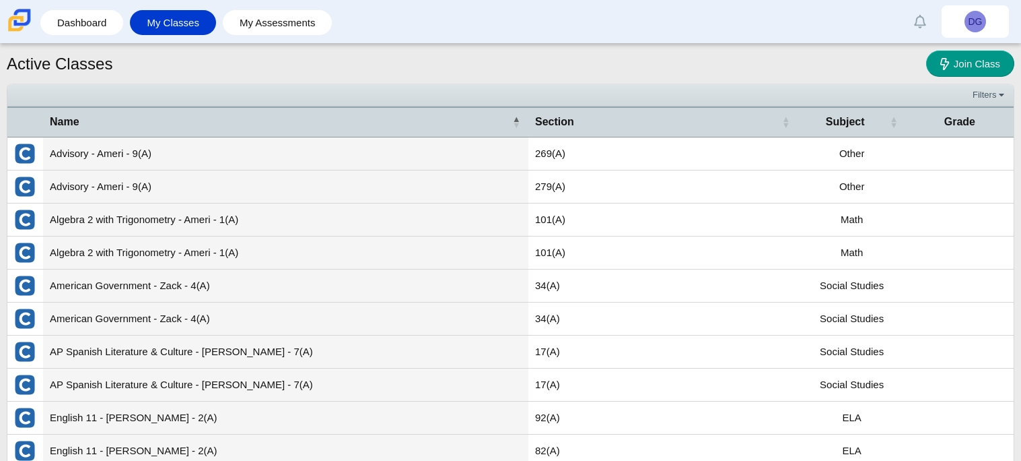
select select "100"
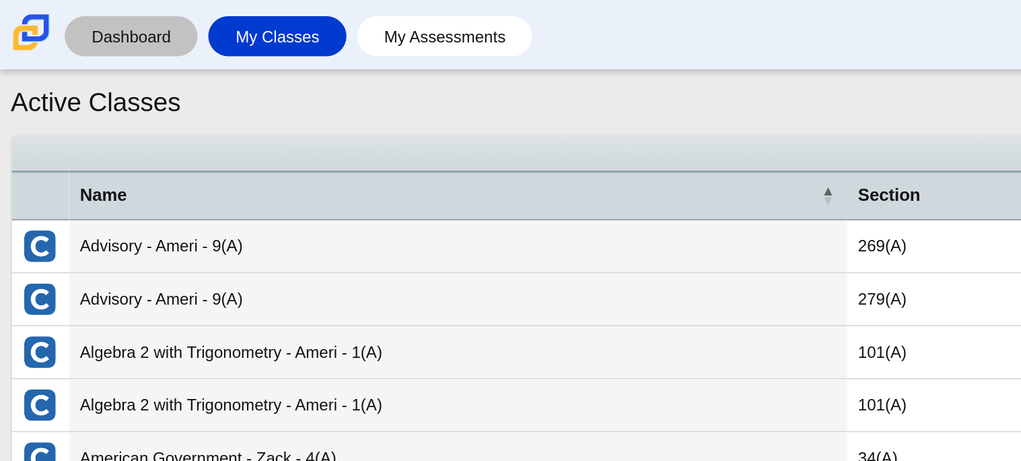
click at [88, 14] on link "Dashboard" at bounding box center [81, 22] width 69 height 25
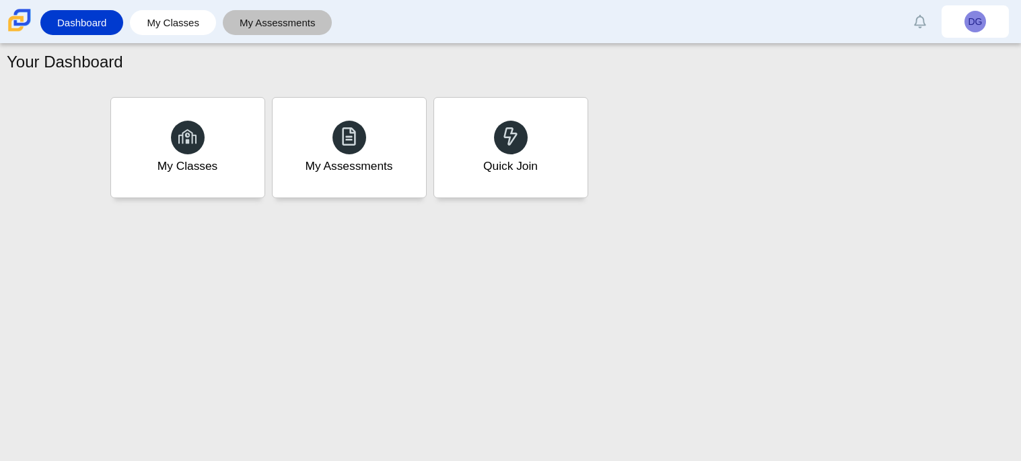
click at [293, 30] on link "My Assessments" at bounding box center [278, 22] width 96 height 25
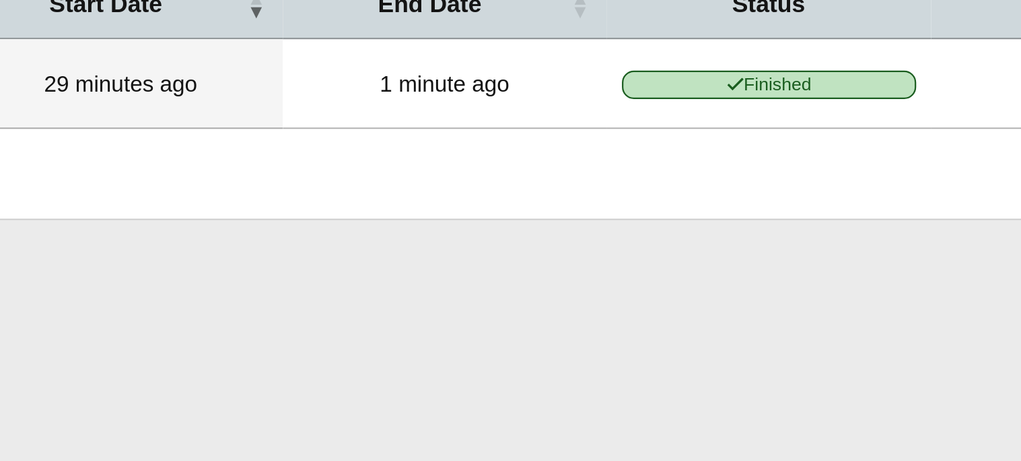
click at [774, 188] on span "Finished" at bounding box center [804, 185] width 133 height 13
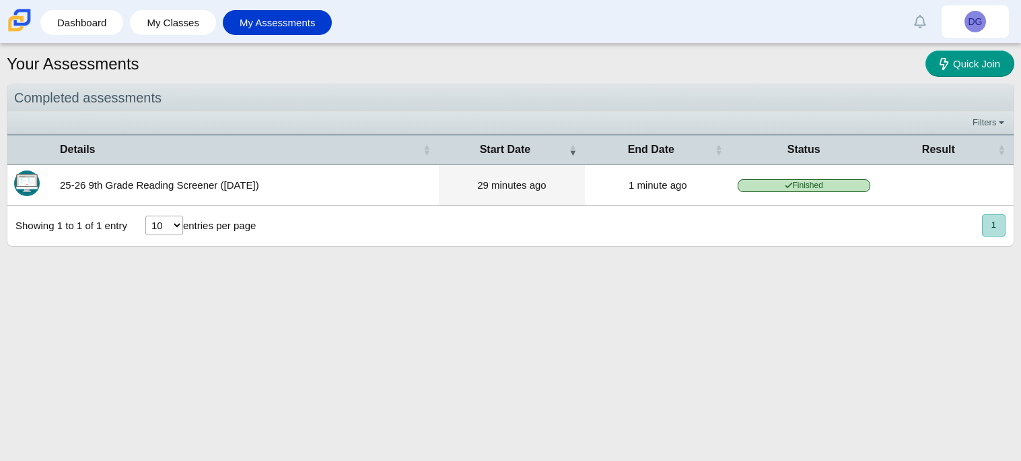
click at [372, 173] on td "25-26 9th Grade Reading Screener ([DATE])" at bounding box center [246, 185] width 386 height 40
click at [147, 187] on td "25-26 9th Grade Reading Screener ([DATE])" at bounding box center [246, 185] width 386 height 40
click at [29, 182] on img "Itembank" at bounding box center [27, 183] width 26 height 26
click at [990, 235] on button "1" at bounding box center [994, 225] width 24 height 22
click at [663, 196] on td "1 minute ago" at bounding box center [658, 185] width 146 height 40
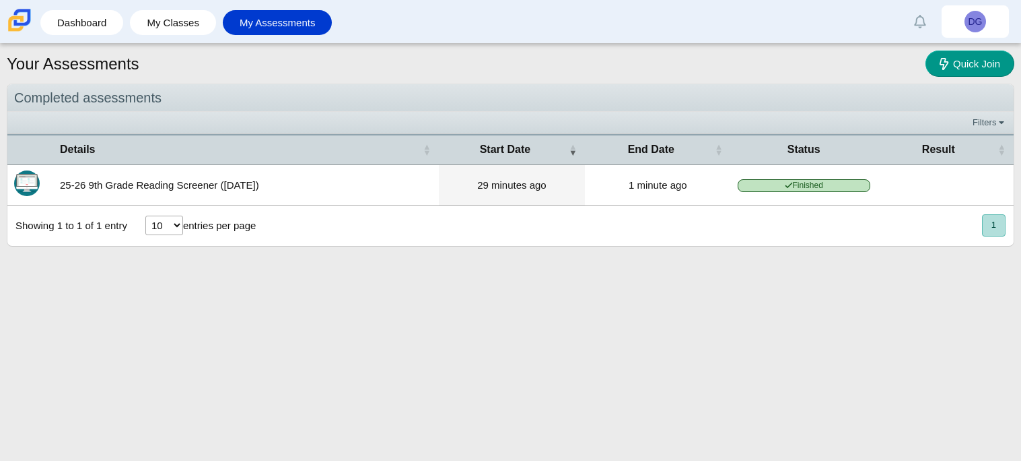
click at [114, 197] on td "25-26 9th Grade Reading Screener ([DATE])" at bounding box center [246, 185] width 386 height 40
click at [21, 191] on img "Itembank" at bounding box center [27, 183] width 26 height 26
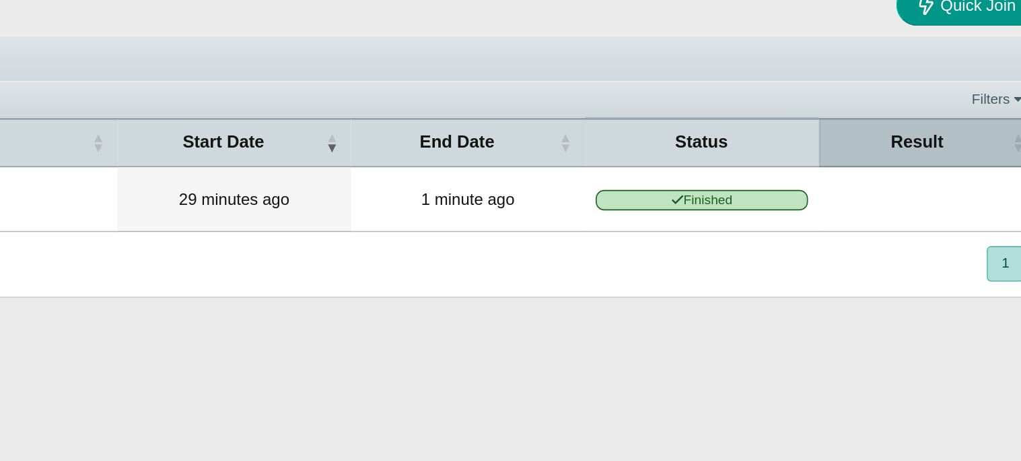
click at [902, 154] on div "Result" at bounding box center [939, 149] width 110 height 15
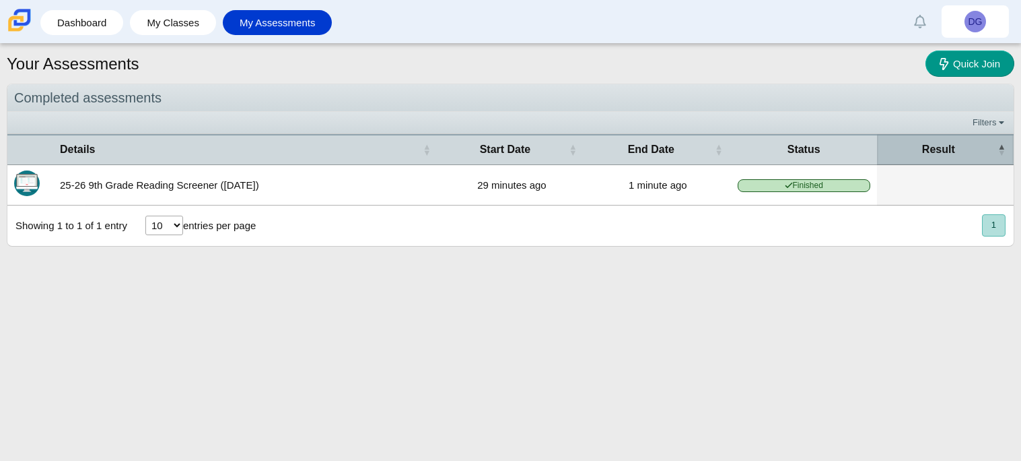
click at [889, 155] on div "Result" at bounding box center [939, 149] width 110 height 15
click at [982, 148] on div "Result" at bounding box center [939, 149] width 110 height 15
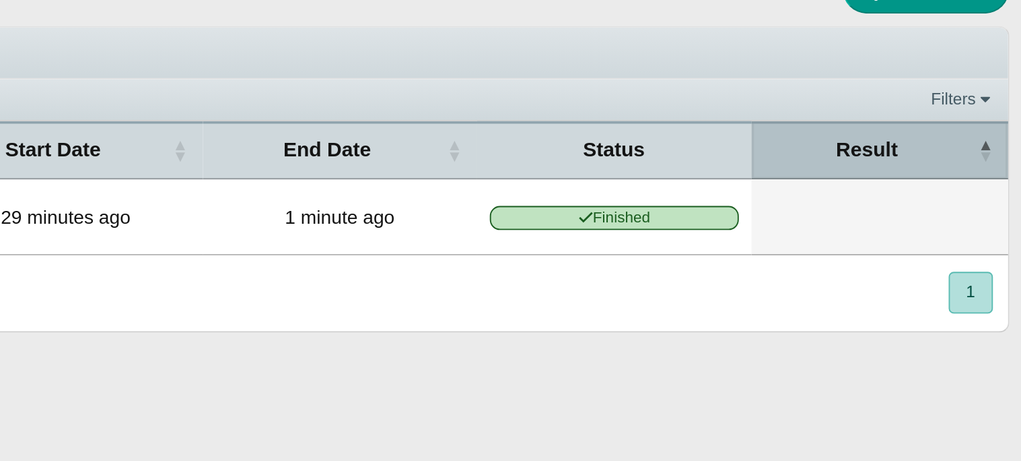
click at [999, 148] on span "\a Result\a : Activate to invert sorting" at bounding box center [1002, 149] width 8 height 28
